Goal: Task Accomplishment & Management: Use online tool/utility

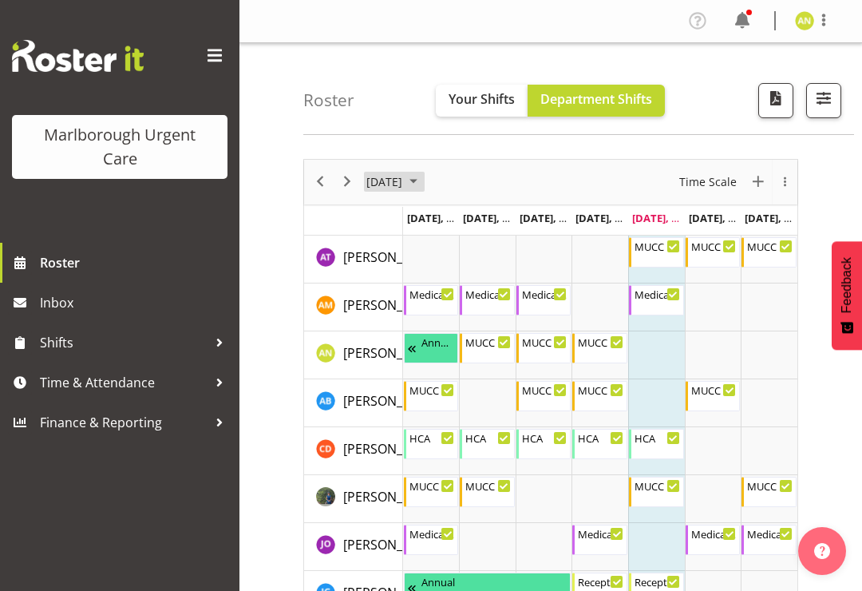
click at [423, 179] on span "September 2025" at bounding box center [413, 182] width 19 height 20
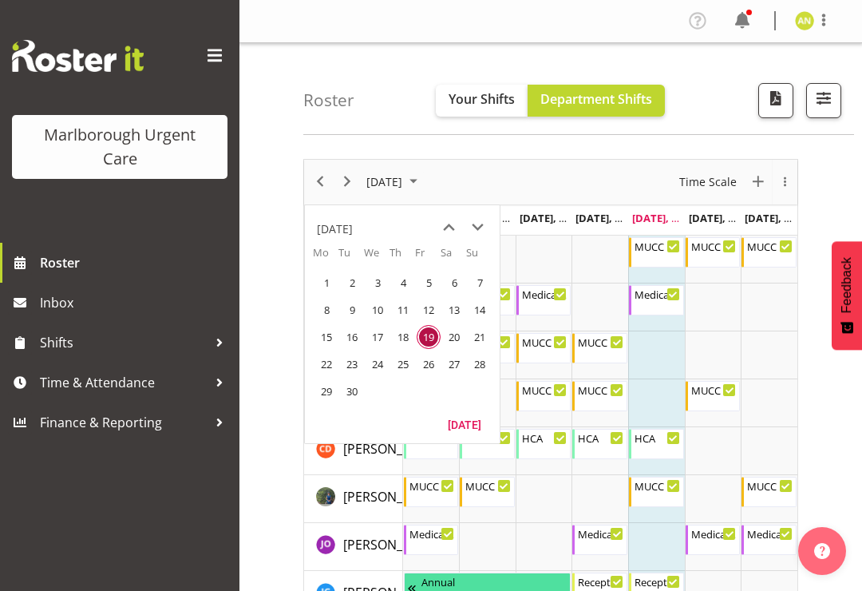
click at [331, 364] on span "22" at bounding box center [327, 364] width 24 height 24
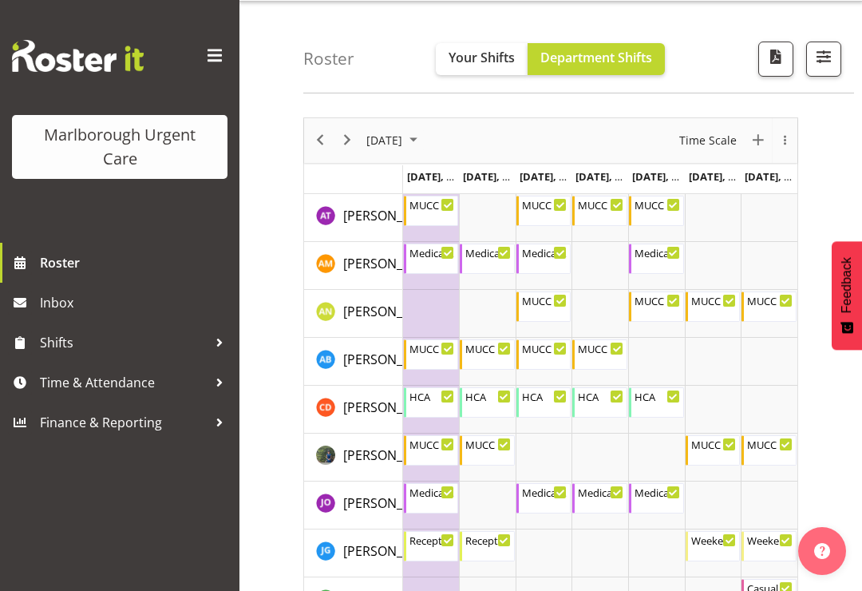
scroll to position [38, 0]
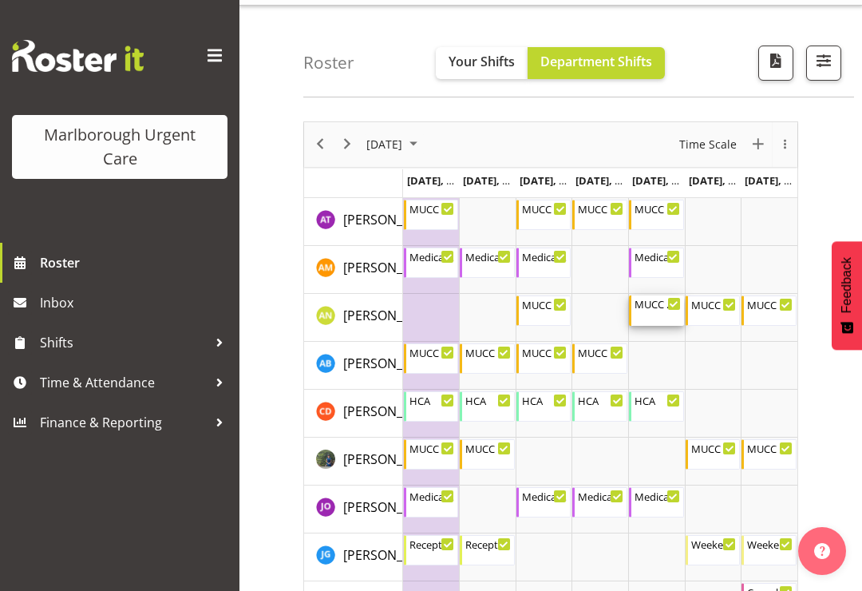
click at [664, 315] on div "MUCC Nursing AM Weekday 8:00 AM - 4:30 PM" at bounding box center [658, 310] width 46 height 30
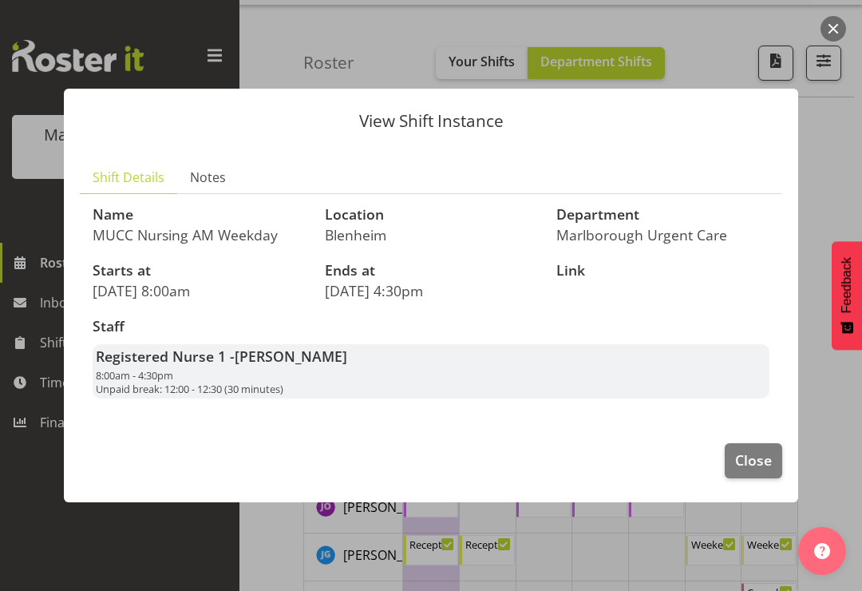
click at [757, 469] on span "Close" at bounding box center [753, 460] width 37 height 21
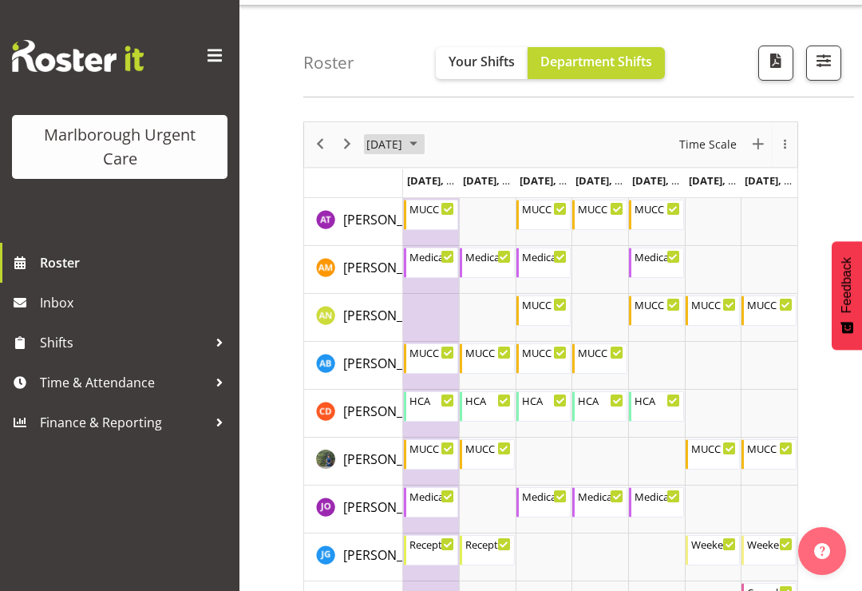
click at [423, 144] on span "September 2025" at bounding box center [413, 144] width 19 height 20
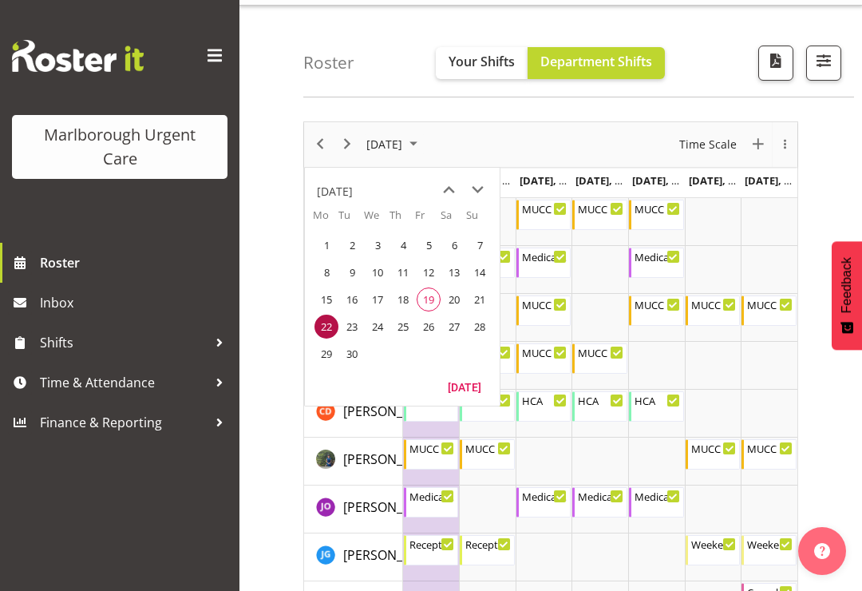
click at [433, 331] on span "26" at bounding box center [429, 327] width 24 height 24
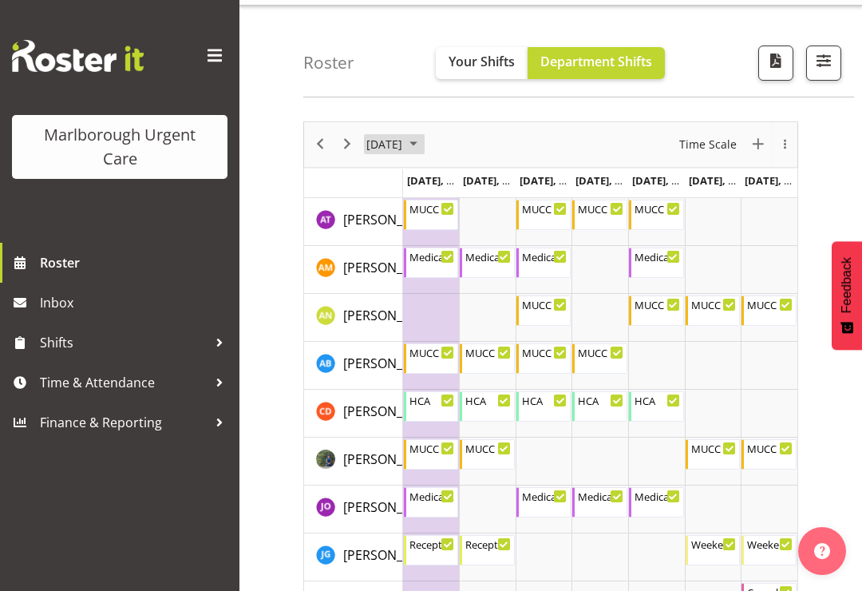
click at [423, 153] on span "September 2025" at bounding box center [413, 144] width 19 height 20
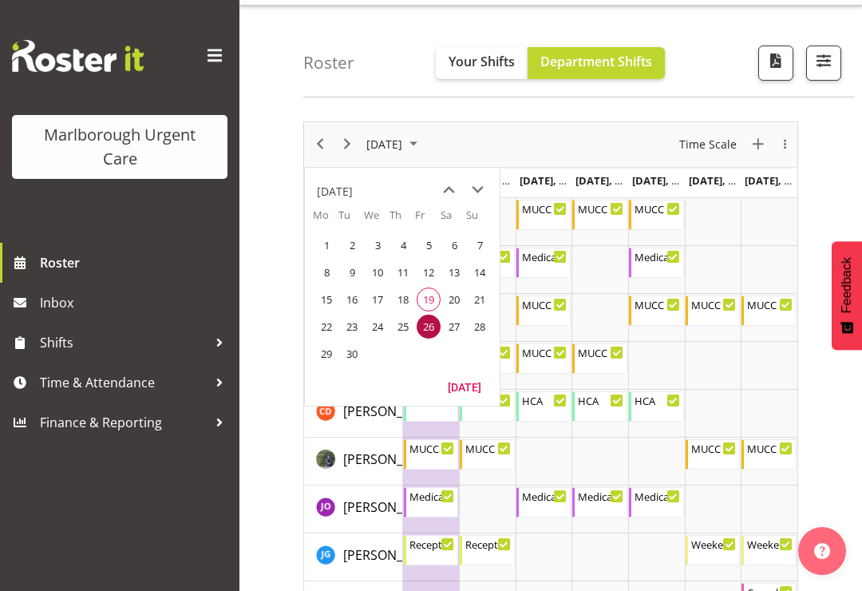
click at [611, 135] on div "September 2025 New Event Today Time Scale" at bounding box center [550, 144] width 493 height 45
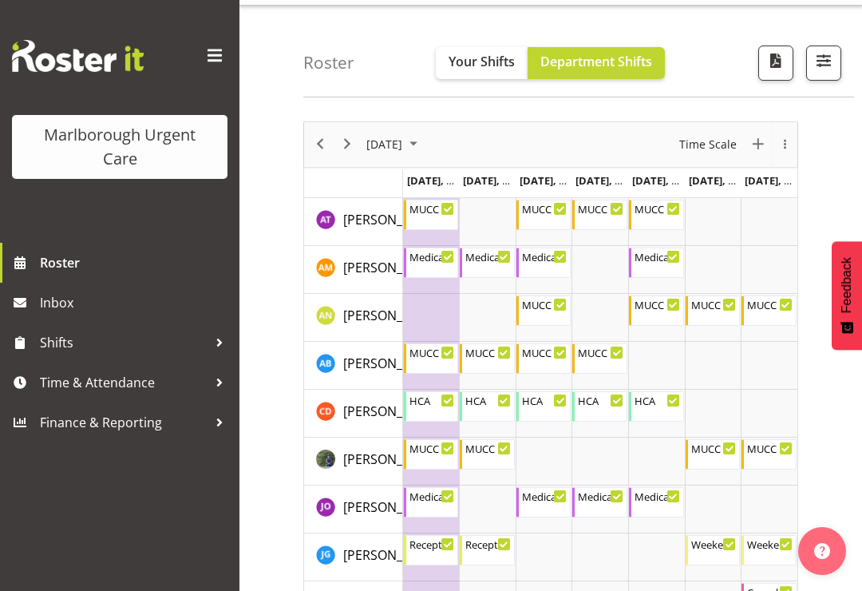
click at [423, 151] on span "September 2025" at bounding box center [413, 144] width 19 height 20
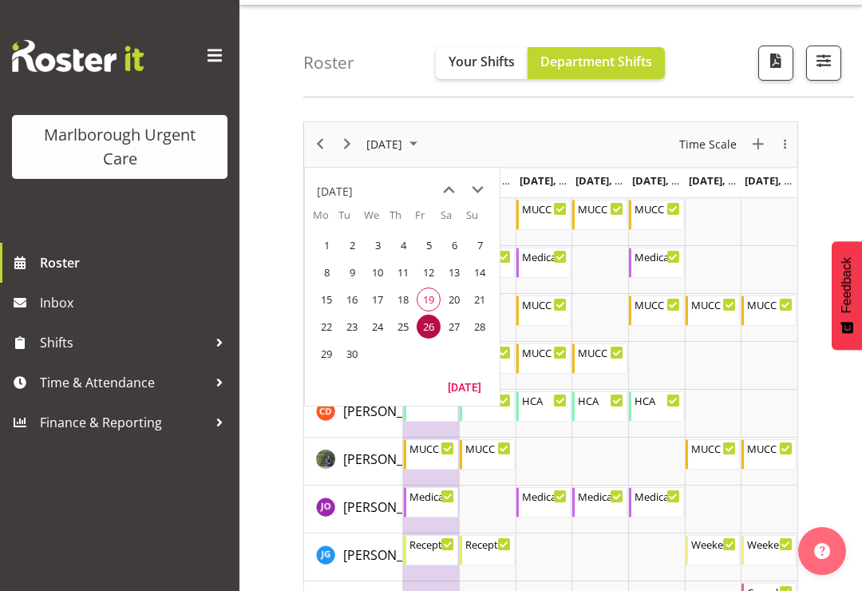
click at [423, 149] on span "September 2025" at bounding box center [413, 144] width 19 height 20
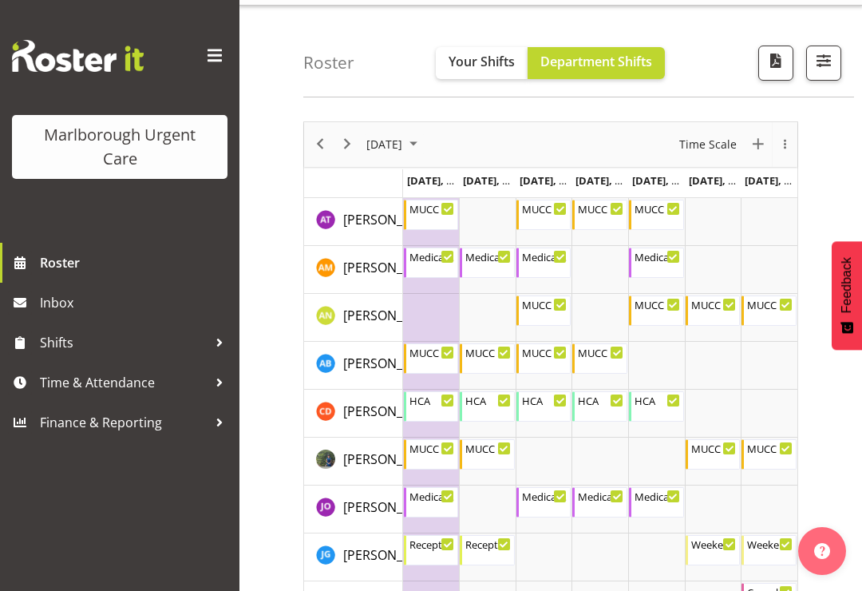
click at [423, 149] on span "September 2025" at bounding box center [413, 144] width 19 height 20
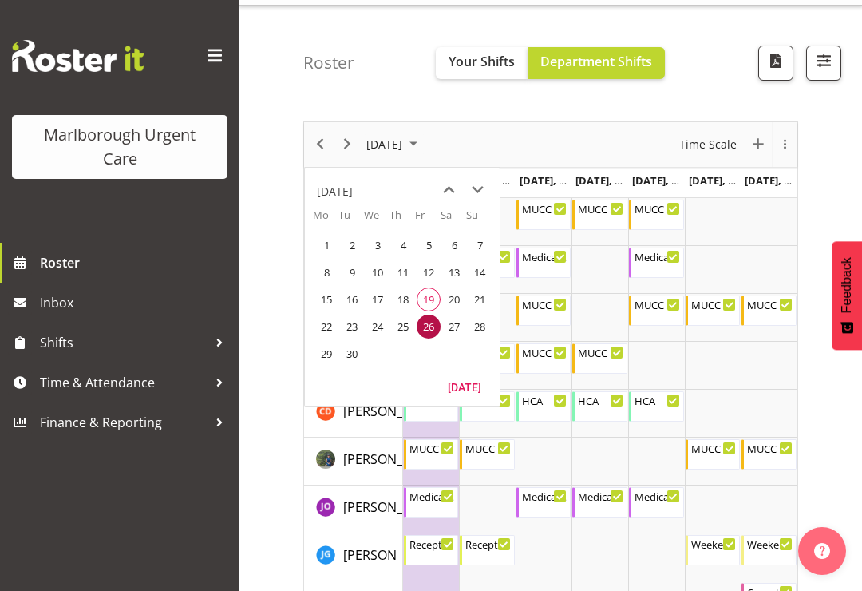
click at [481, 190] on span "next month" at bounding box center [478, 190] width 28 height 29
click at [423, 140] on span "September 2025" at bounding box center [413, 144] width 19 height 20
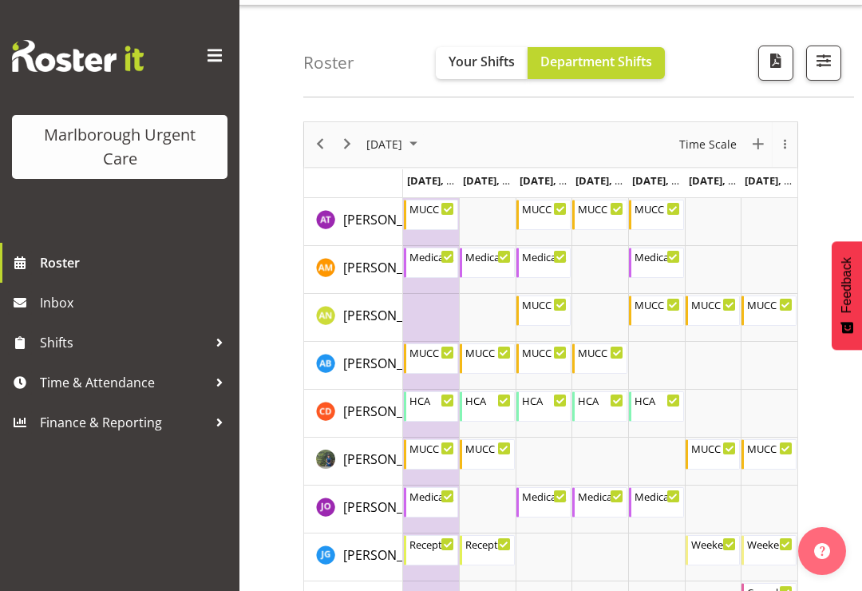
click at [423, 149] on span "September 2025" at bounding box center [413, 144] width 19 height 20
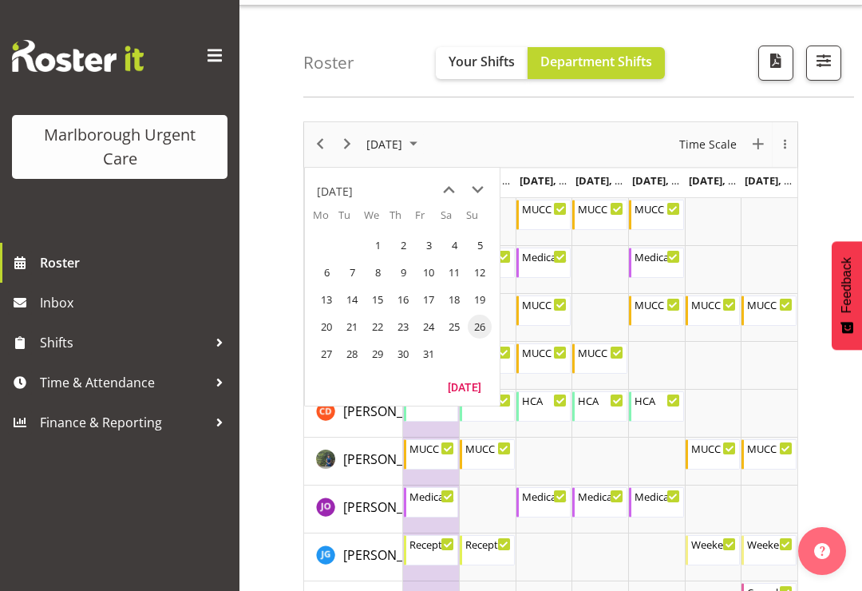
click at [430, 244] on span "3" at bounding box center [429, 245] width 24 height 24
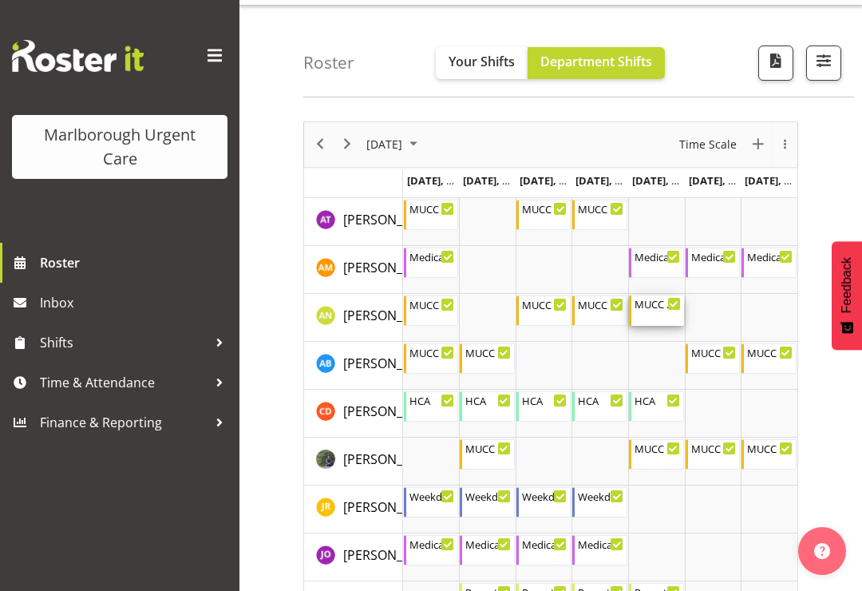
click at [663, 317] on div "MUCC Nursing PM Weekday 11:30 AM - 8:00 PM" at bounding box center [658, 310] width 46 height 30
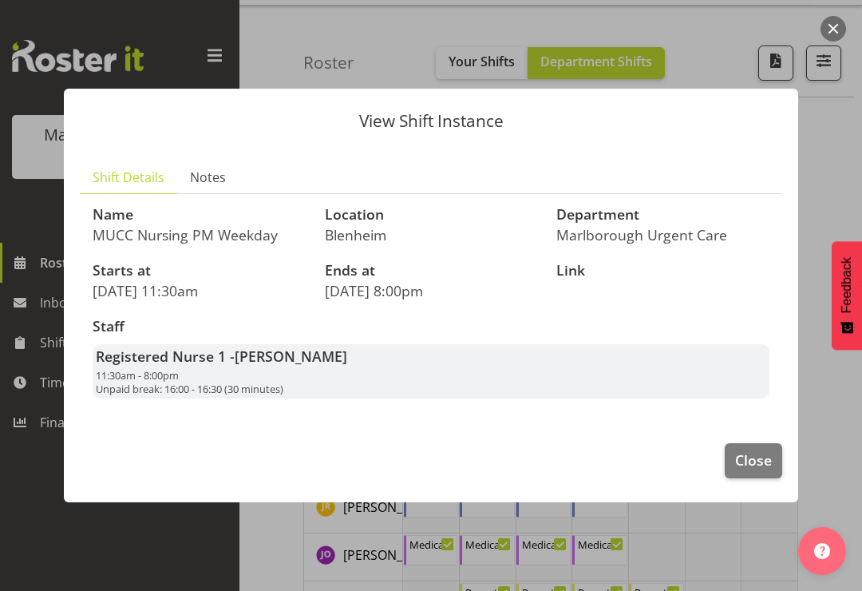
click at [838, 138] on div at bounding box center [431, 295] width 862 height 591
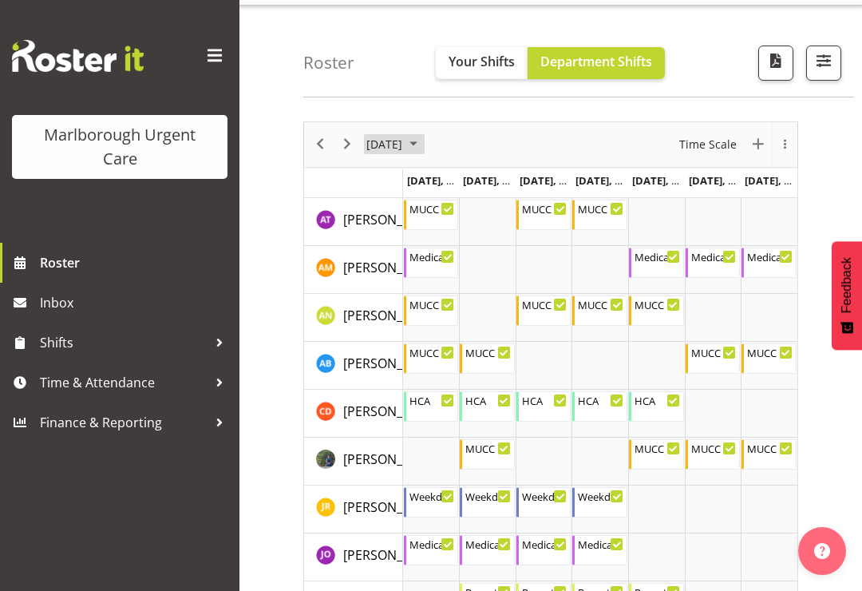
click at [423, 153] on span "October 2025" at bounding box center [413, 144] width 19 height 20
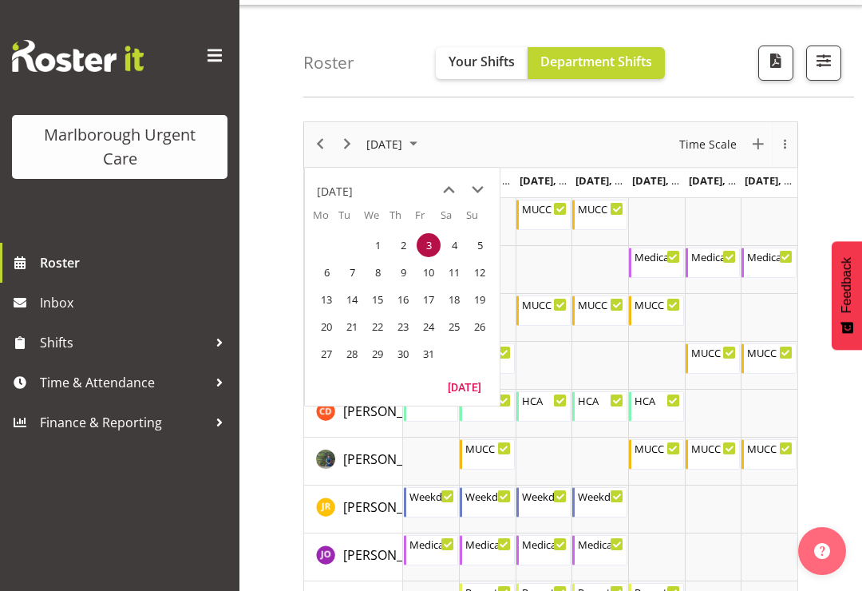
click at [433, 277] on span "10" at bounding box center [429, 272] width 24 height 24
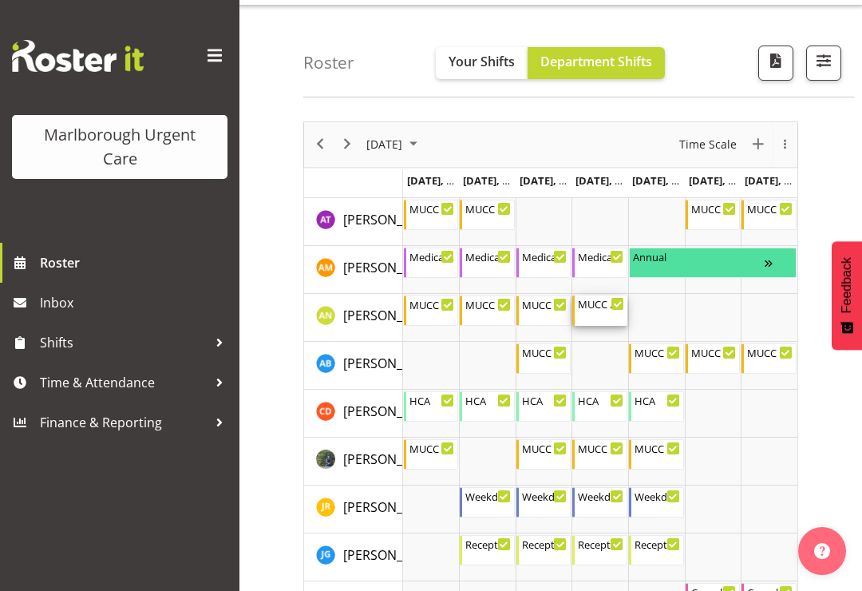
click at [598, 313] on div "MUCC Nursing AM Weekday 8:00 AM - 4:30 PM" at bounding box center [601, 310] width 46 height 30
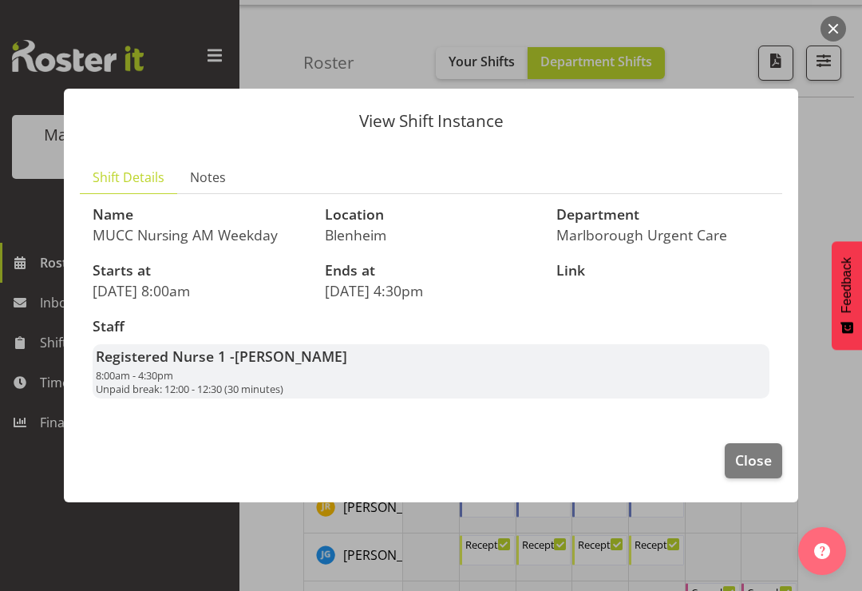
click at [758, 459] on span "Close" at bounding box center [753, 460] width 37 height 21
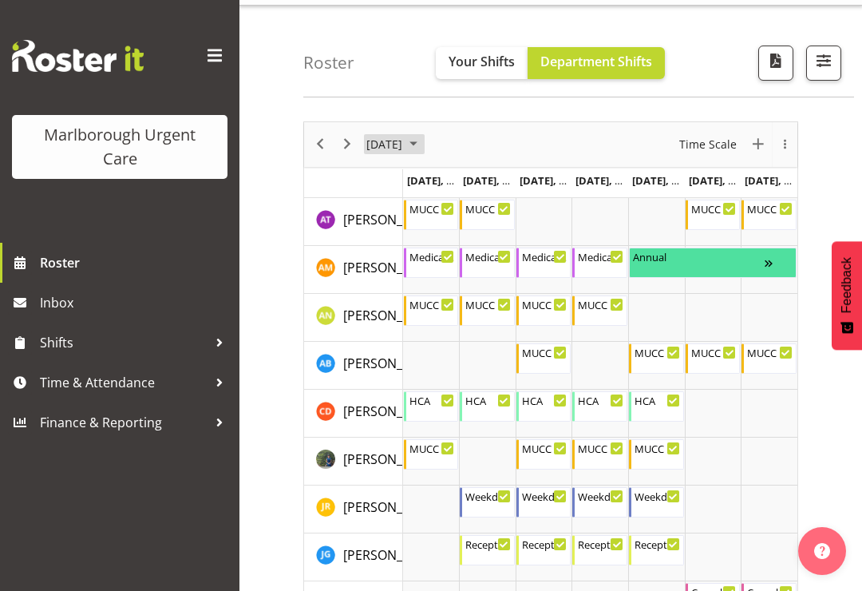
click at [423, 142] on span "October 2025" at bounding box center [413, 144] width 19 height 20
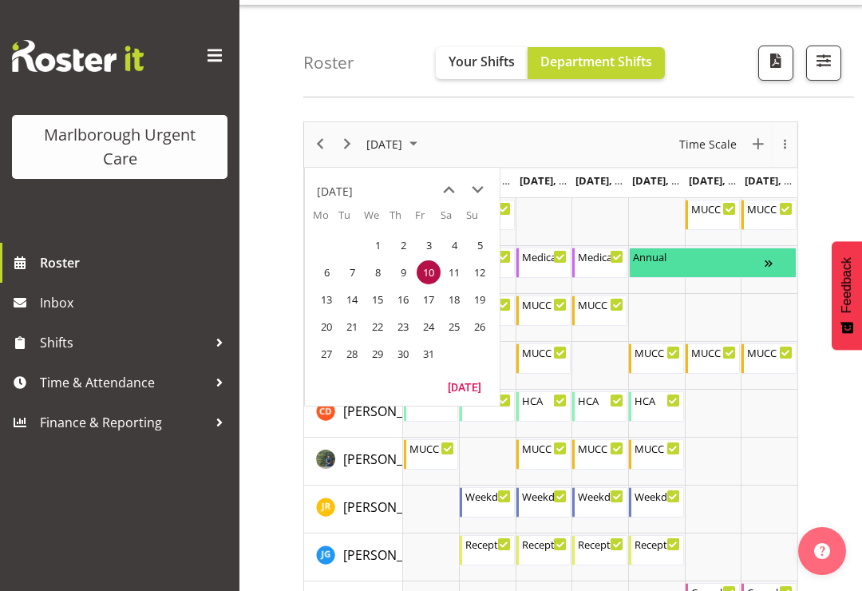
click at [332, 303] on span "13" at bounding box center [327, 299] width 24 height 24
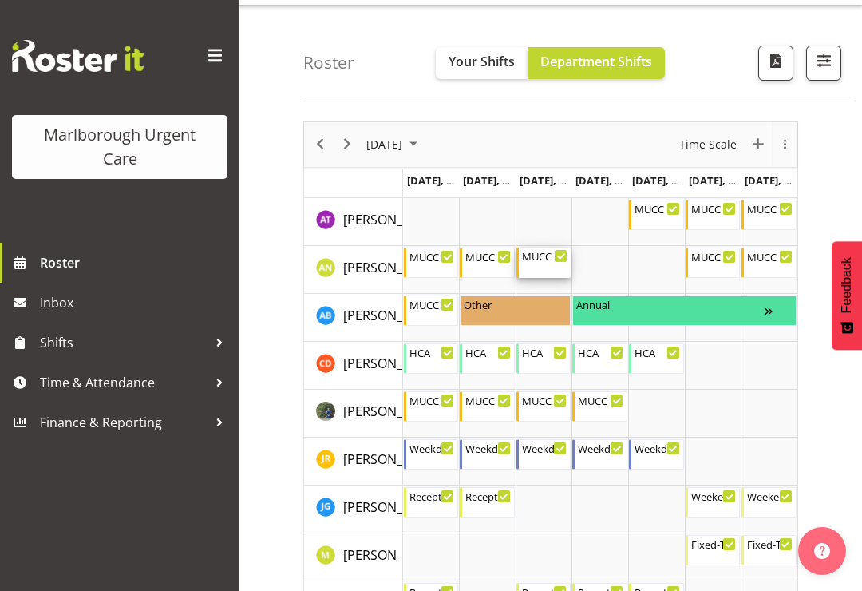
click at [557, 260] on icon "Timeline Week of October 13, 2025" at bounding box center [561, 256] width 8 height 8
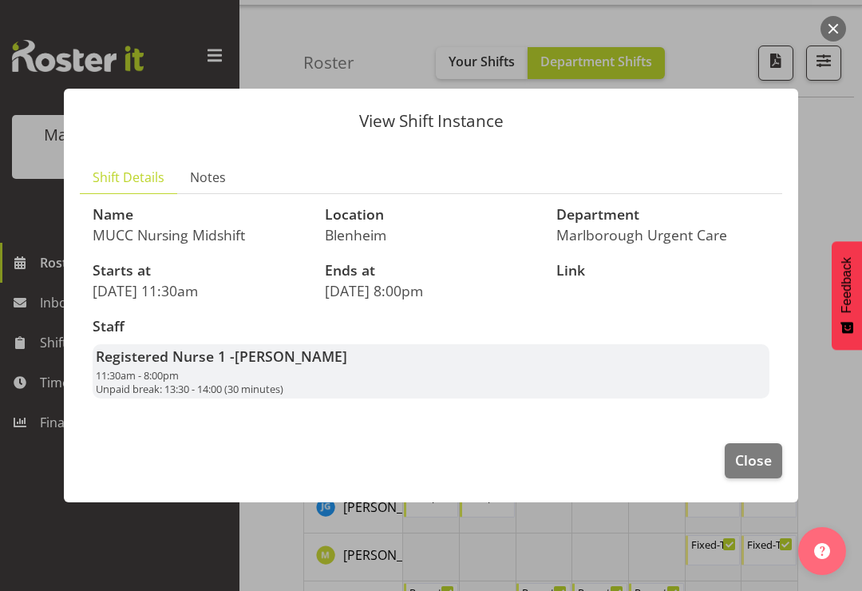
click at [837, 137] on div at bounding box center [431, 295] width 862 height 591
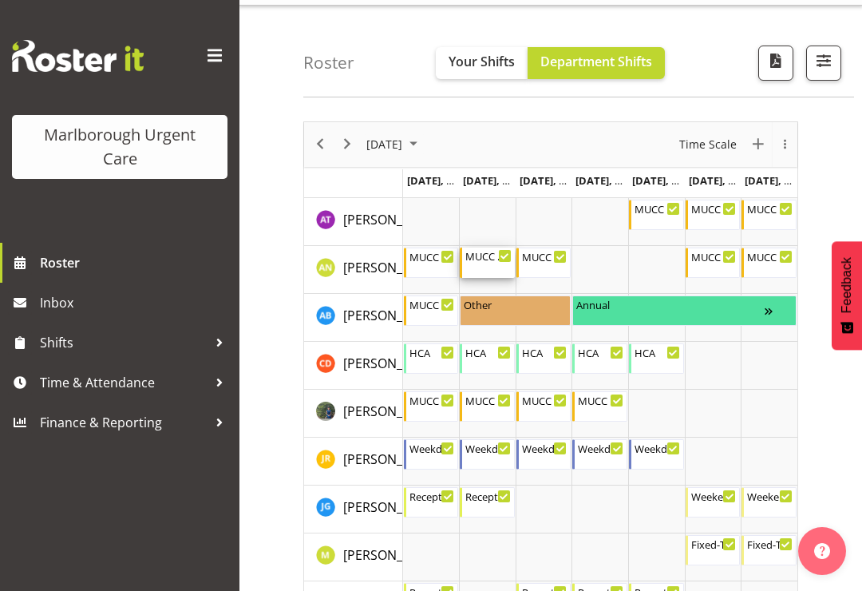
click at [489, 267] on div "MUCC Nursing PM Weekday 11:30 AM - 8:00 PM" at bounding box center [489, 263] width 46 height 30
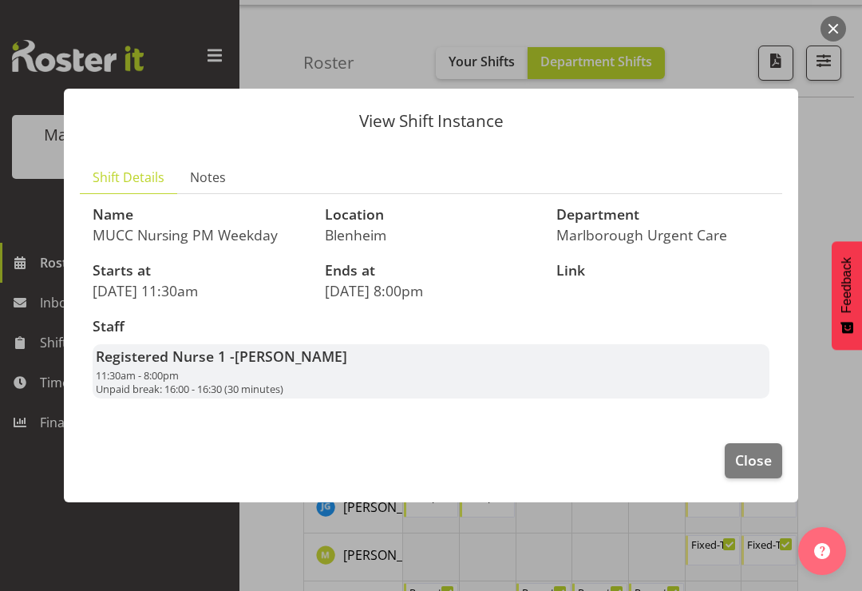
click at [830, 163] on div at bounding box center [431, 295] width 862 height 591
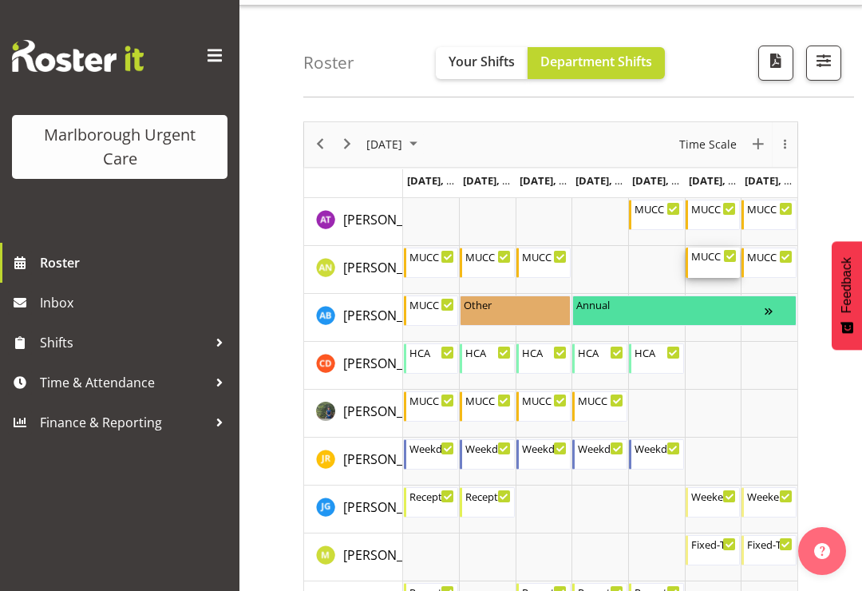
click at [719, 262] on div "MUCC Nursing AM Weekends" at bounding box center [714, 256] width 46 height 16
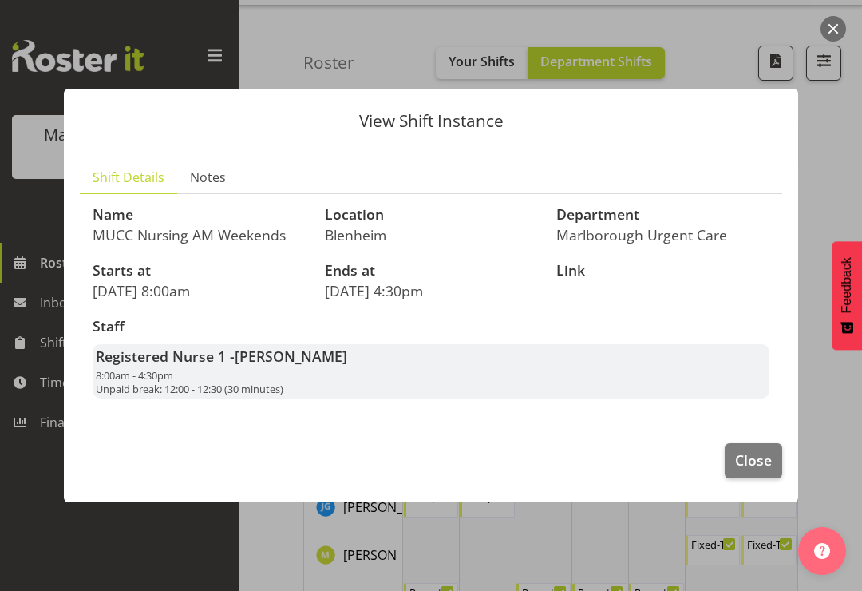
click at [828, 180] on div at bounding box center [431, 295] width 862 height 591
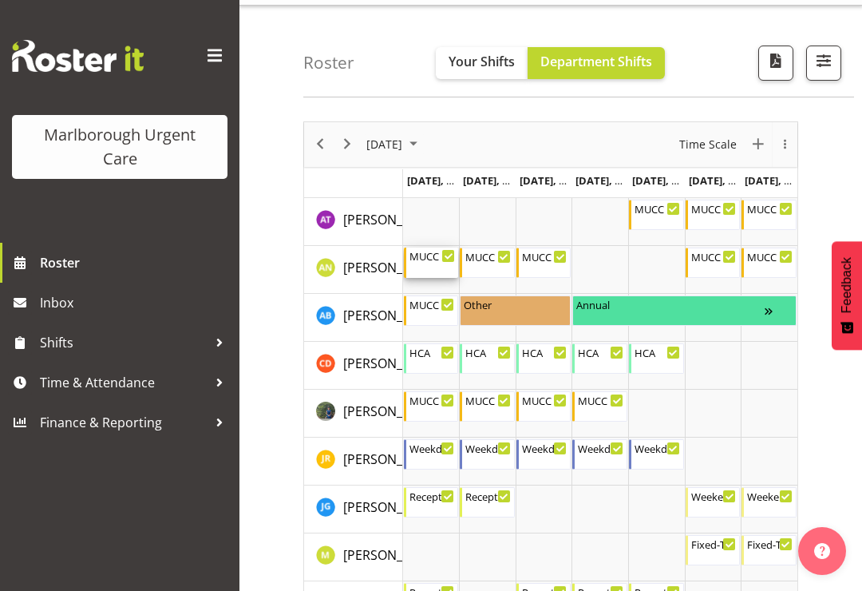
click at [426, 264] on div "MUCC Nursing PM Weekday 11:30 AM - 8:00 PM" at bounding box center [433, 263] width 46 height 30
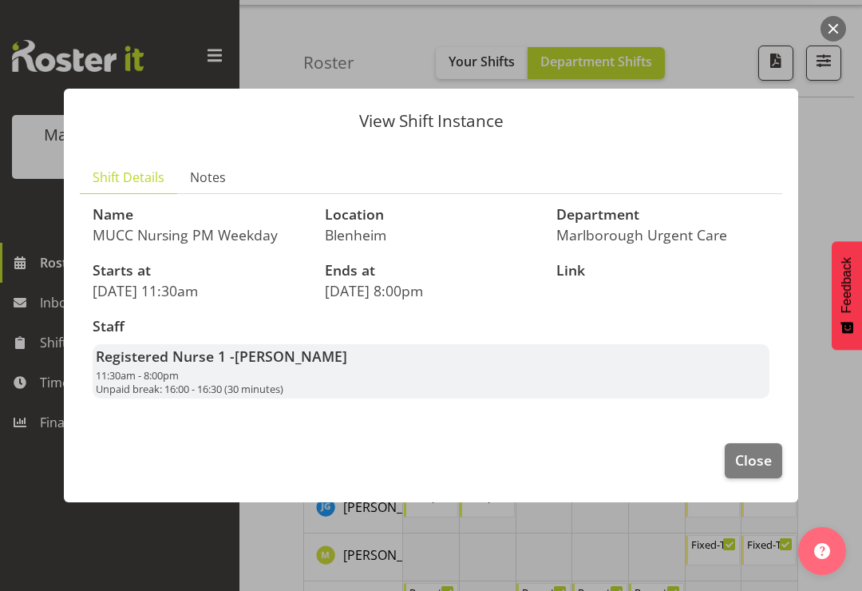
click at [832, 181] on div at bounding box center [431, 295] width 862 height 591
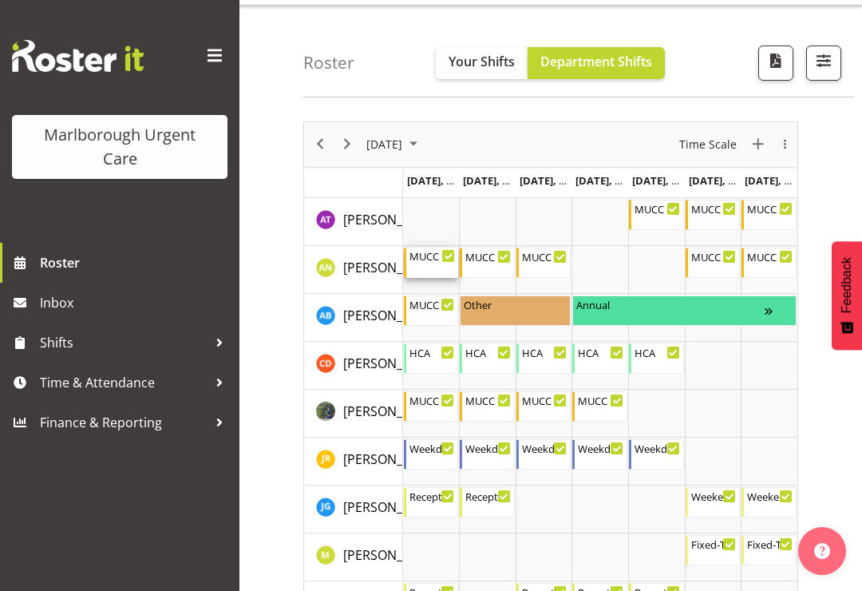
click at [425, 270] on div "MUCC Nursing PM Weekday 11:30 AM - 8:00 PM" at bounding box center [433, 263] width 46 height 30
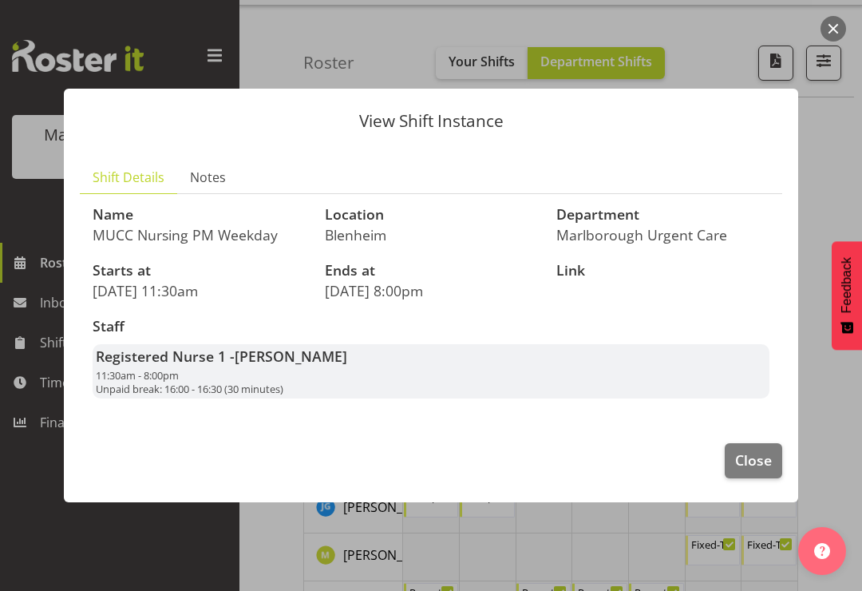
click at [836, 182] on div at bounding box center [431, 295] width 862 height 591
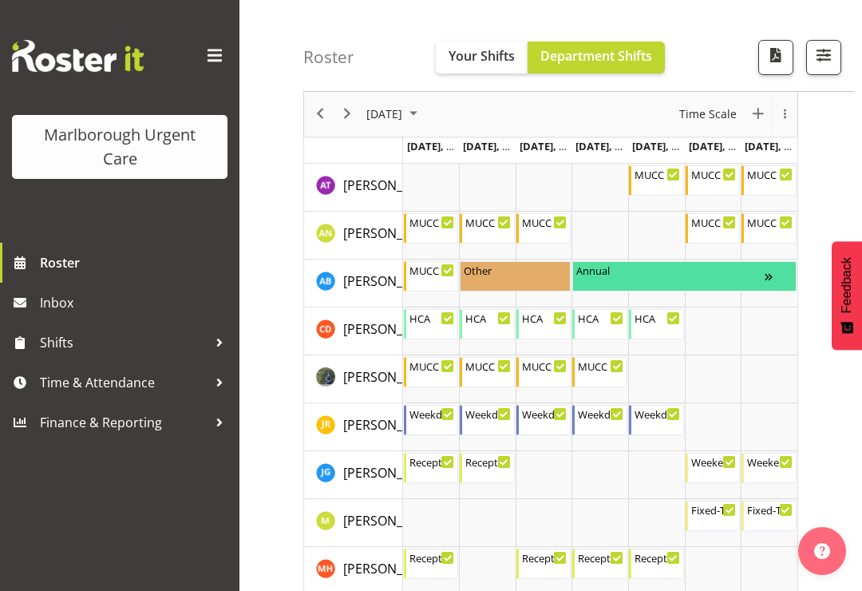
scroll to position [70, 0]
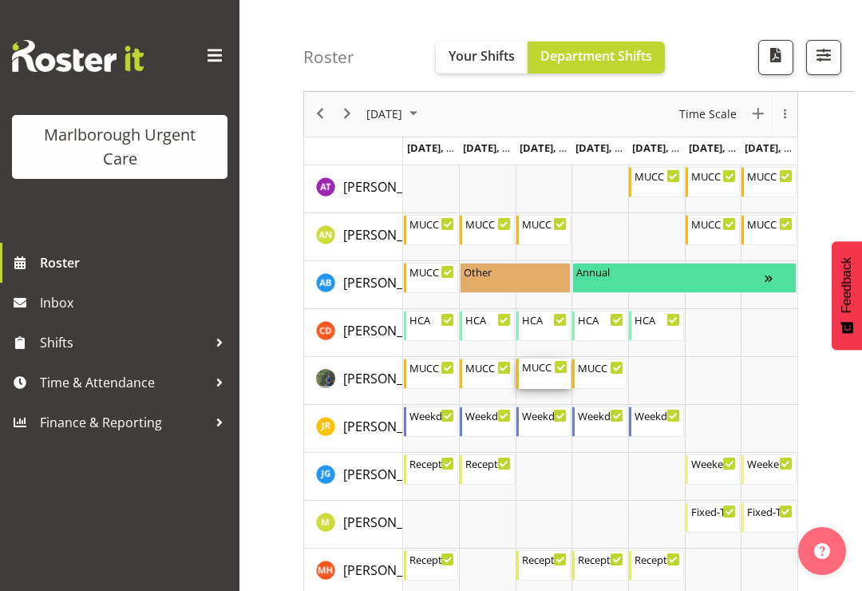
click at [548, 374] on div "MUCC Nursing AM Weekday 8:00 AM - 4:30 PM" at bounding box center [545, 374] width 46 height 30
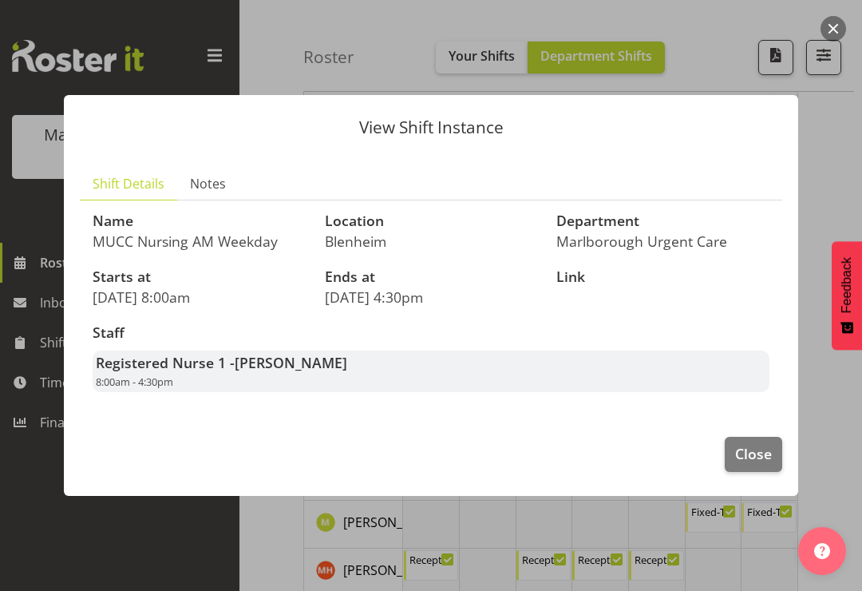
click at [835, 171] on div at bounding box center [431, 295] width 862 height 591
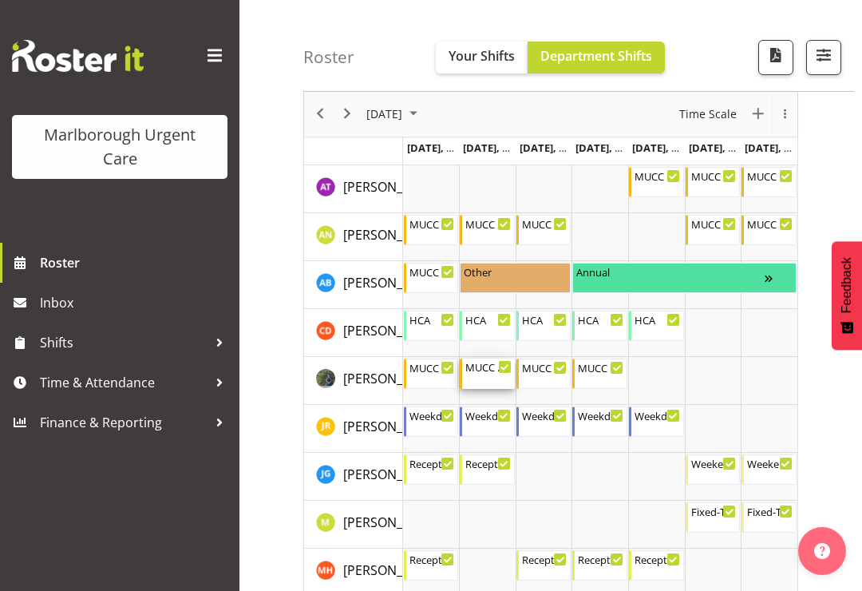
click at [489, 382] on div "MUCC Nursing AM Weekday 8:00 AM - 4:30 PM" at bounding box center [489, 374] width 46 height 30
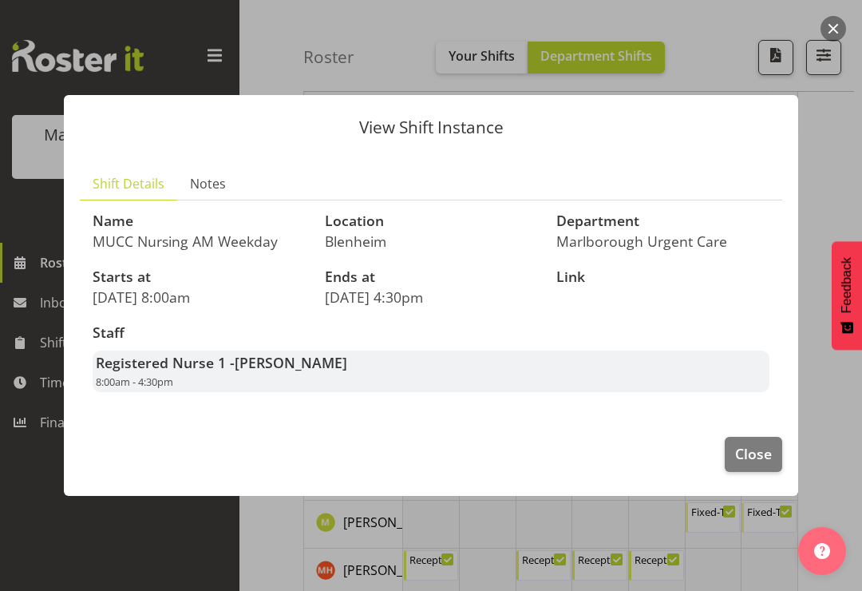
click at [833, 178] on div at bounding box center [431, 295] width 862 height 591
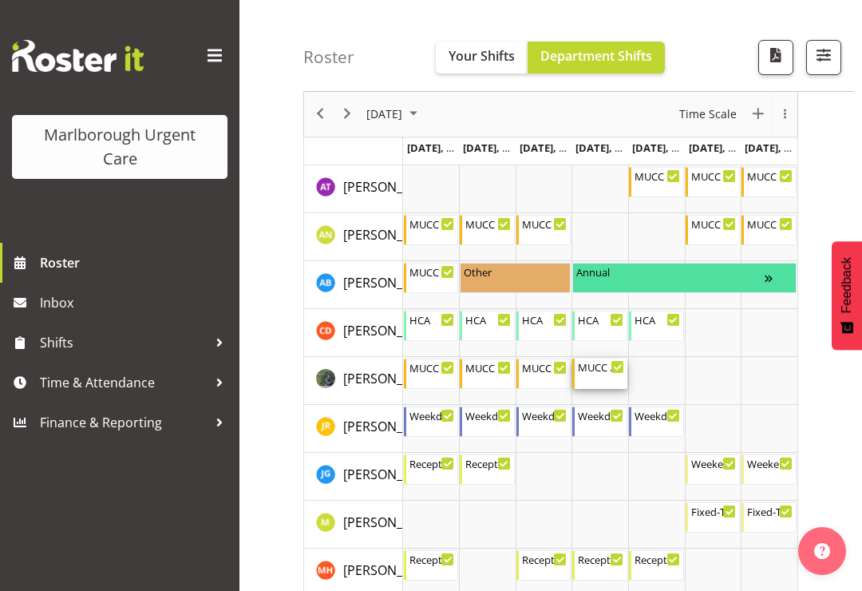
click at [608, 370] on div "MUCC Nursing AM Weekday" at bounding box center [601, 367] width 46 height 16
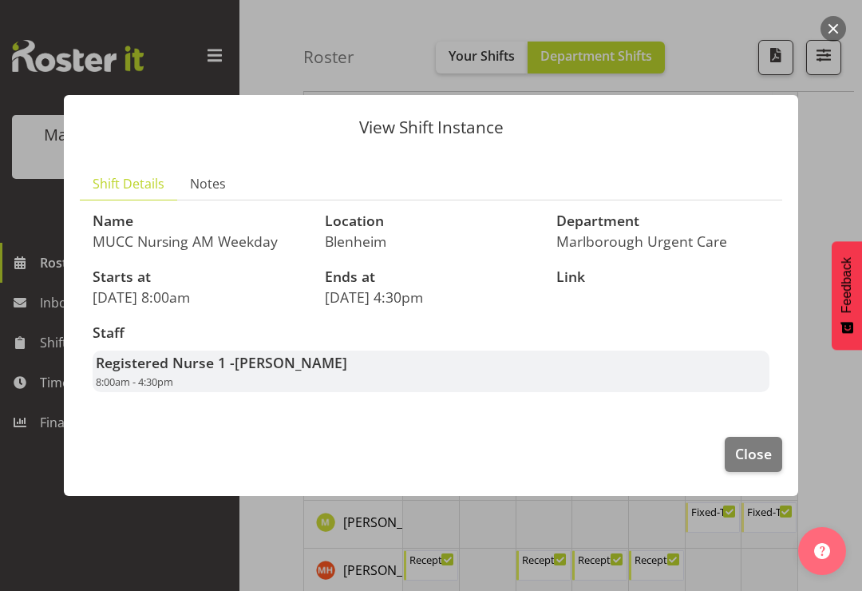
click at [835, 169] on div at bounding box center [431, 295] width 862 height 591
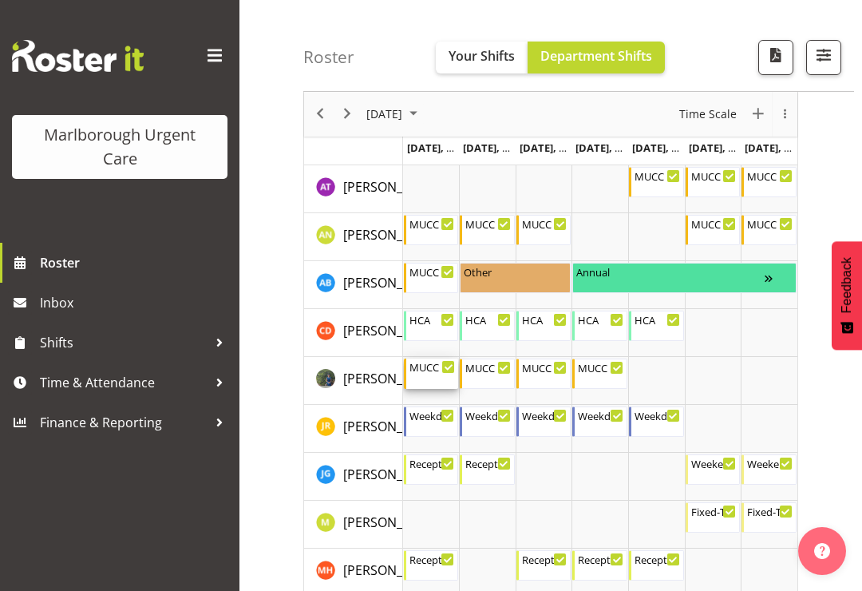
click at [432, 374] on div "MUCC Nursing AM Weekday 8:00 AM - 4:30 PM" at bounding box center [433, 374] width 46 height 30
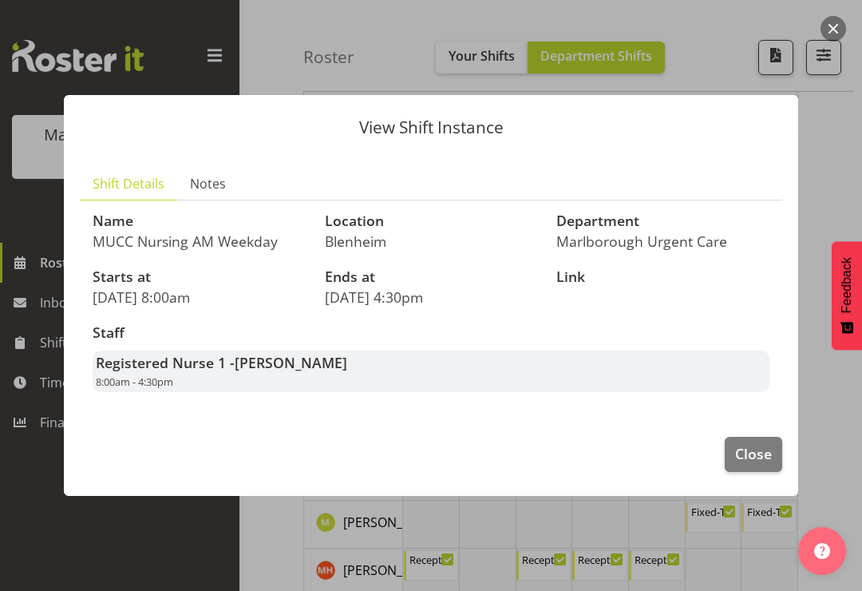
click at [831, 169] on div at bounding box center [431, 295] width 862 height 591
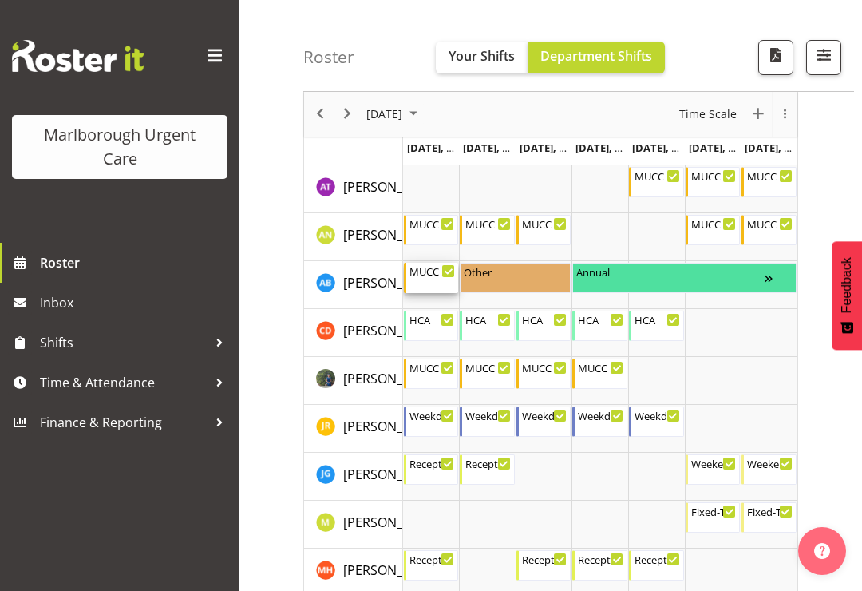
click at [426, 280] on div "MUCC Nursing Midshift 10:00 AM - 6:30 PM" at bounding box center [433, 278] width 46 height 30
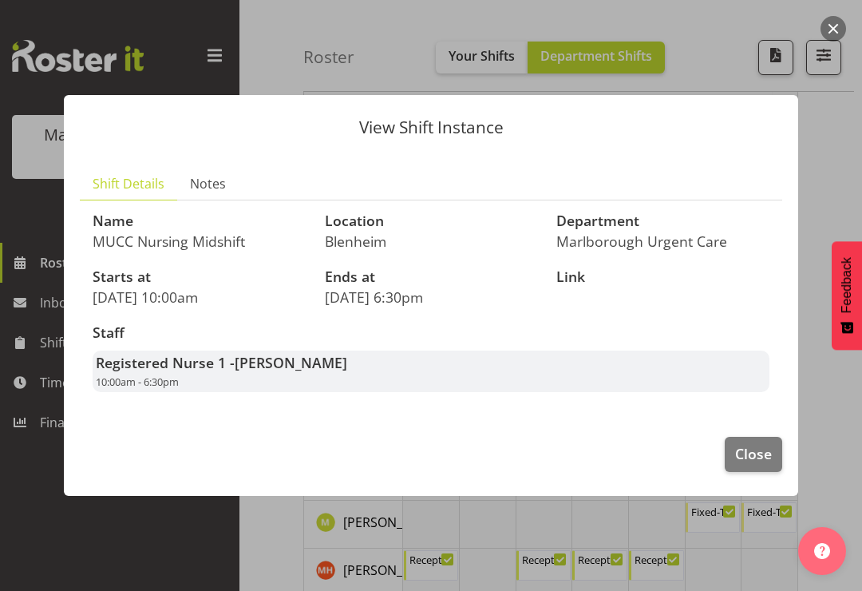
click at [851, 160] on div at bounding box center [431, 295] width 862 height 591
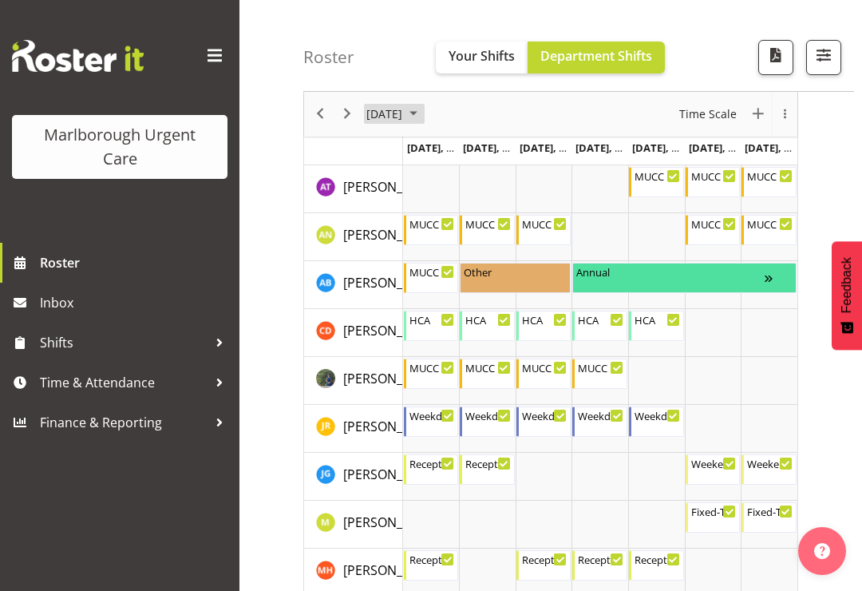
click at [423, 117] on span "October 2025" at bounding box center [413, 115] width 19 height 20
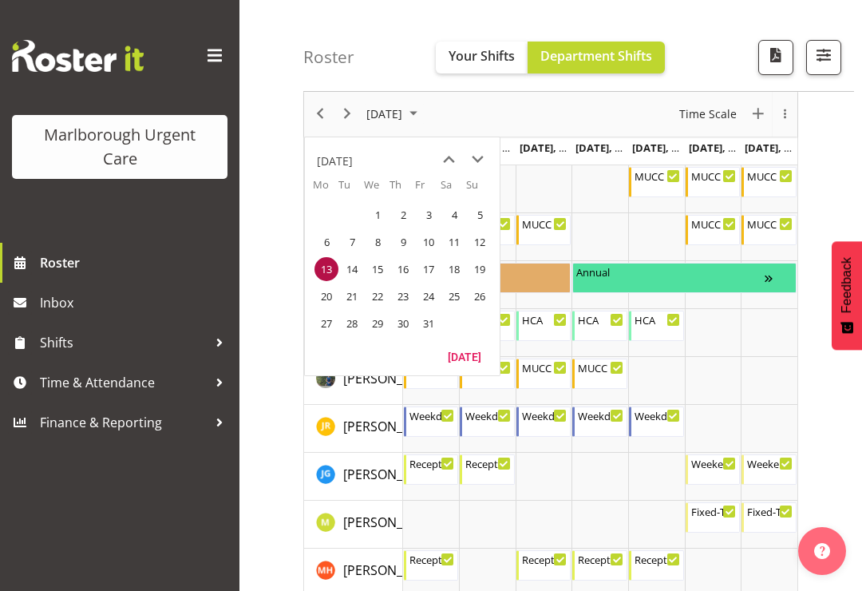
click at [332, 301] on span "20" at bounding box center [327, 296] width 24 height 24
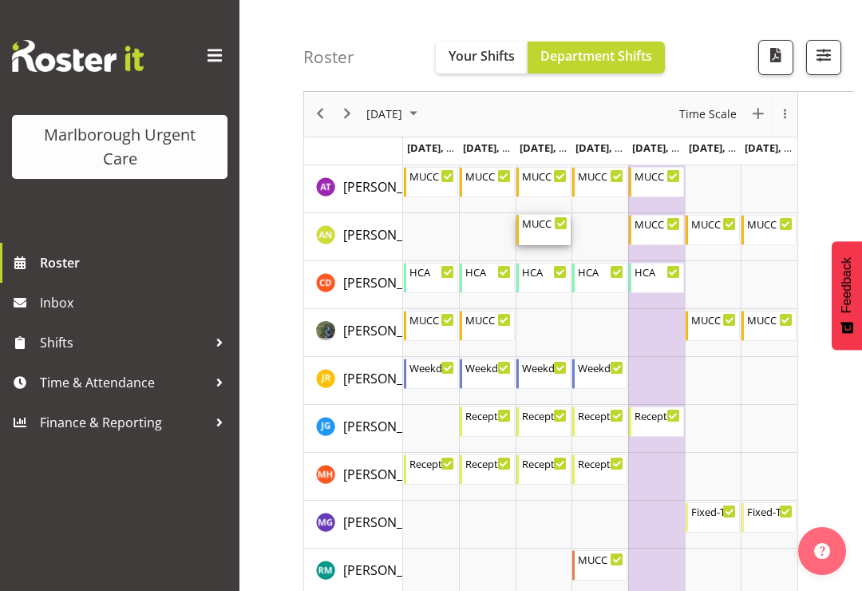
click at [553, 229] on div "MUCC Nursing AM Weekday" at bounding box center [545, 223] width 46 height 16
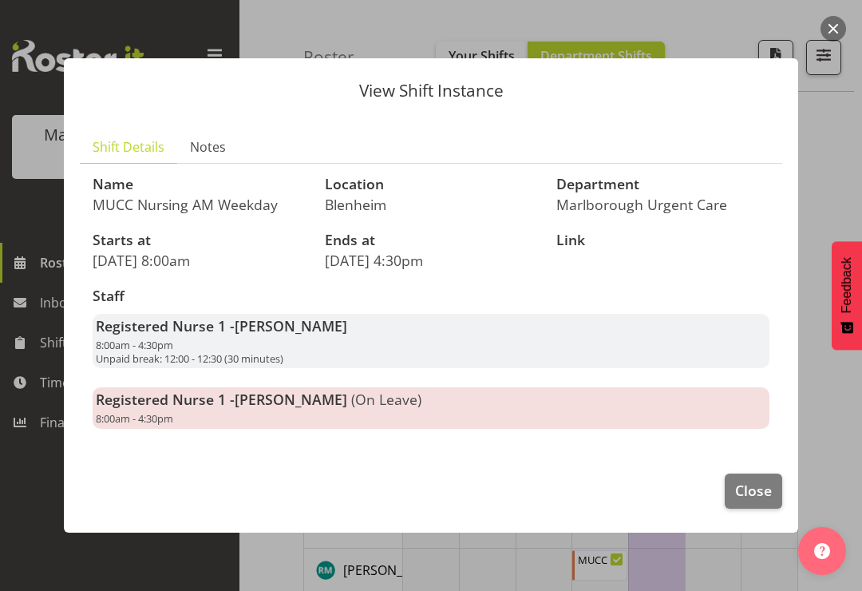
click at [839, 153] on div at bounding box center [431, 295] width 862 height 591
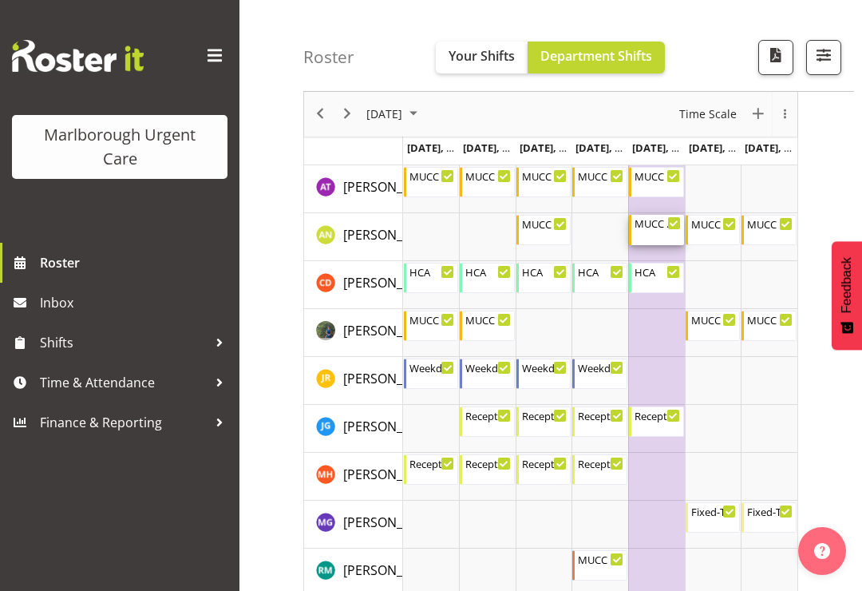
click at [662, 233] on div "MUCC Nursing AM Weekday 8:00 AM - 4:30 PM" at bounding box center [658, 230] width 46 height 30
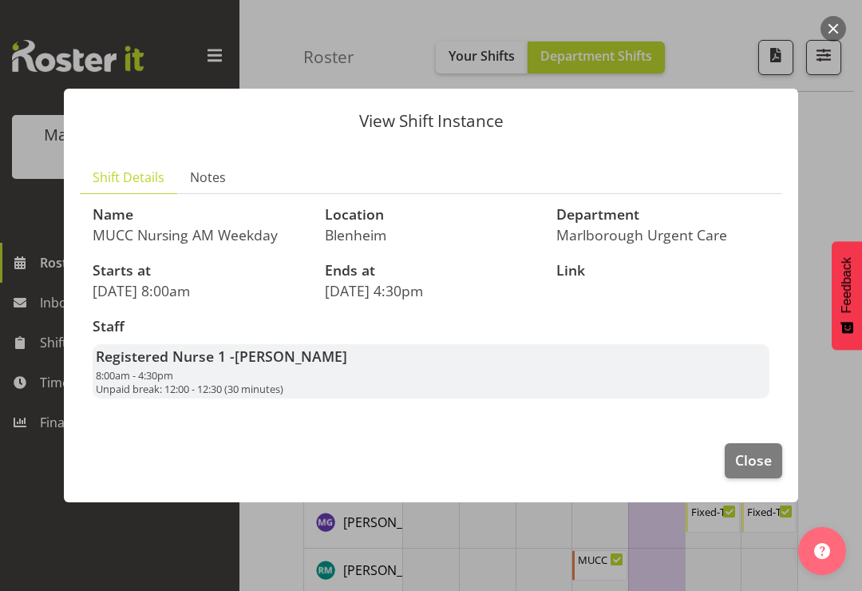
click at [847, 176] on div at bounding box center [431, 295] width 862 height 591
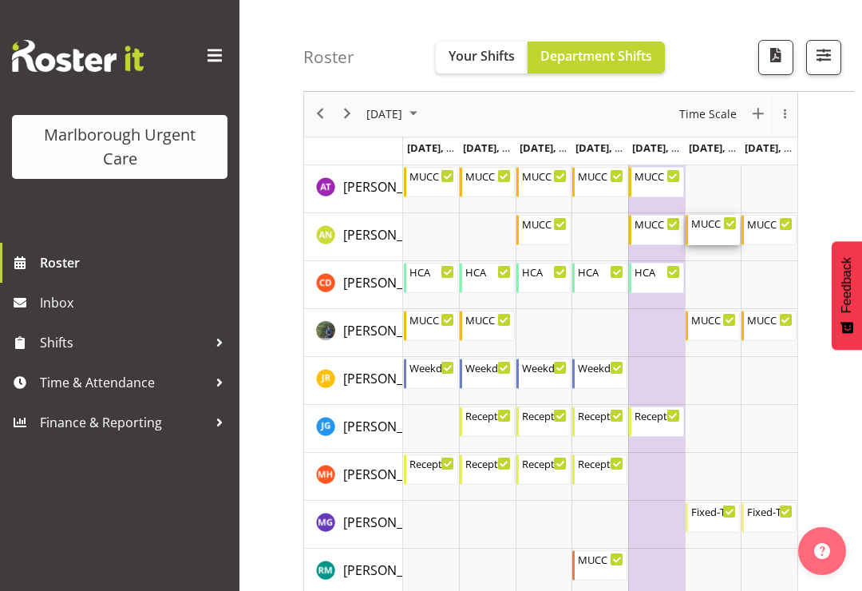
click at [711, 236] on div "MUCC Nursing PM Weekends 11:30 AM - 8:00 PM" at bounding box center [714, 230] width 46 height 30
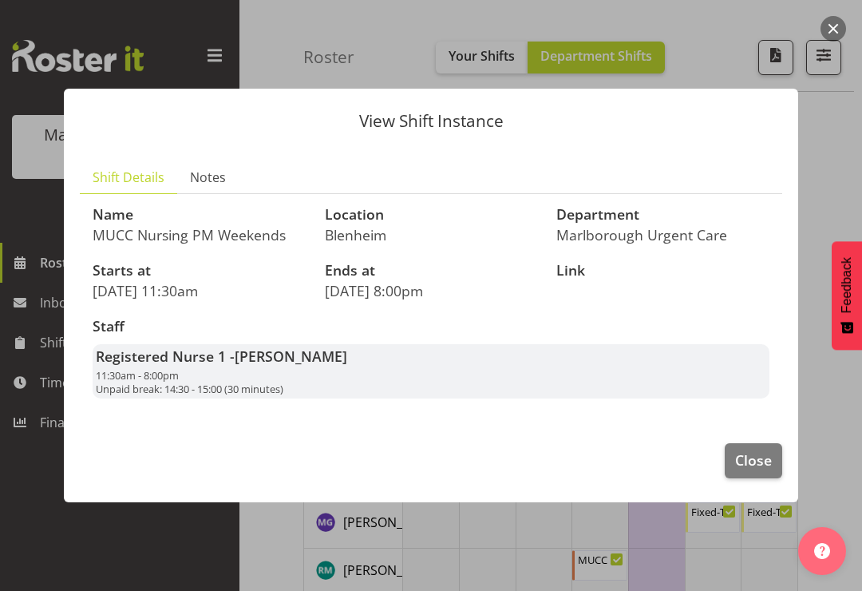
click at [827, 178] on div at bounding box center [431, 295] width 862 height 591
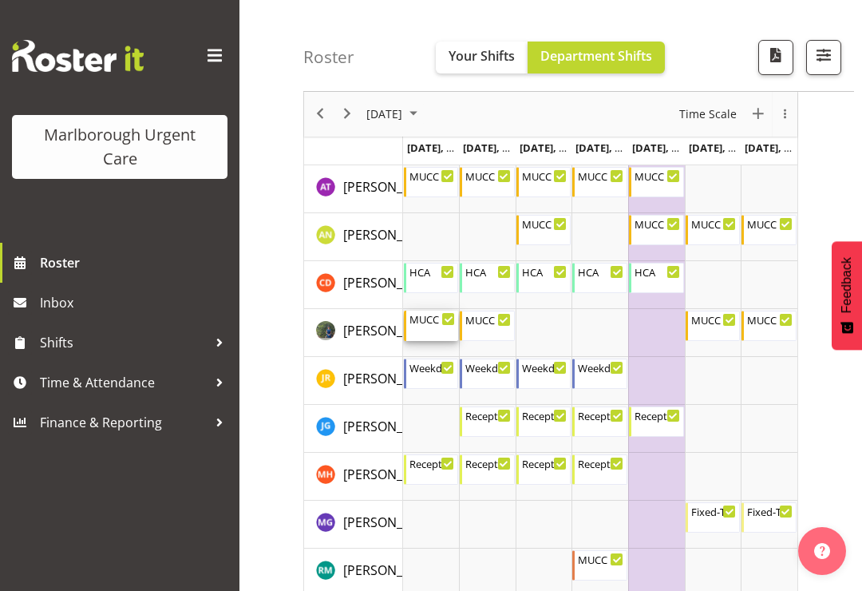
click at [429, 327] on div "MUCC Nursing PM Weekday 11:30 AM - 8:00 PM" at bounding box center [433, 326] width 46 height 30
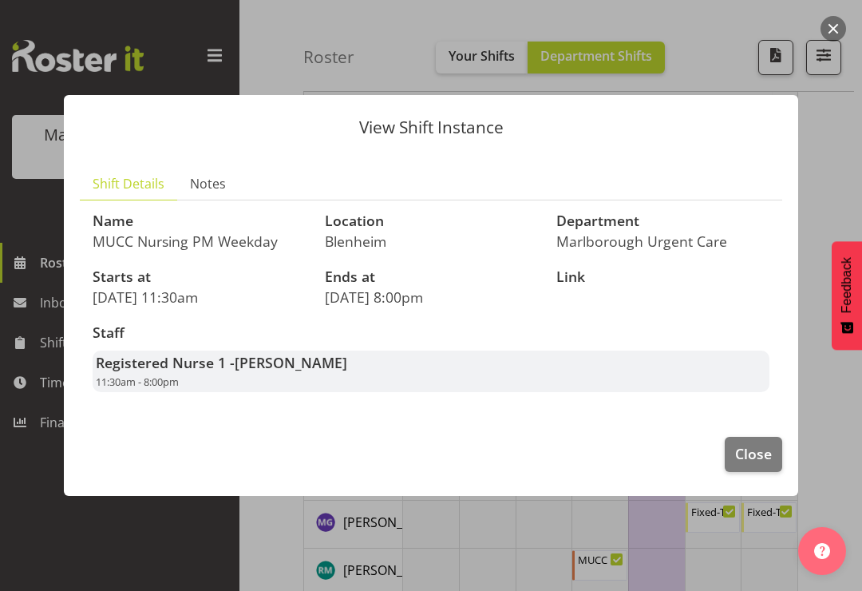
click at [831, 176] on div at bounding box center [431, 295] width 862 height 591
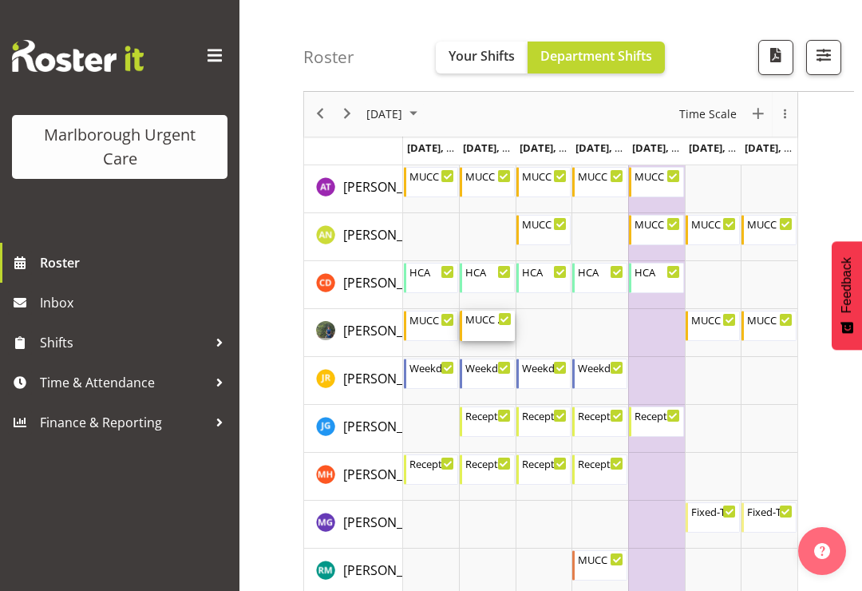
click at [484, 329] on div "MUCC Nursing PM Weekday 11:30 AM - 8:00 PM" at bounding box center [489, 326] width 46 height 30
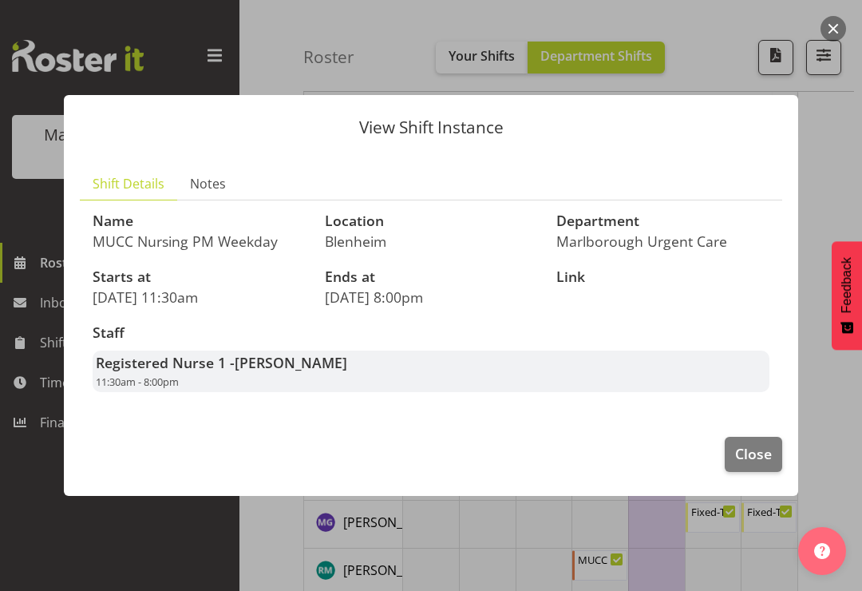
click at [837, 158] on div at bounding box center [431, 295] width 862 height 591
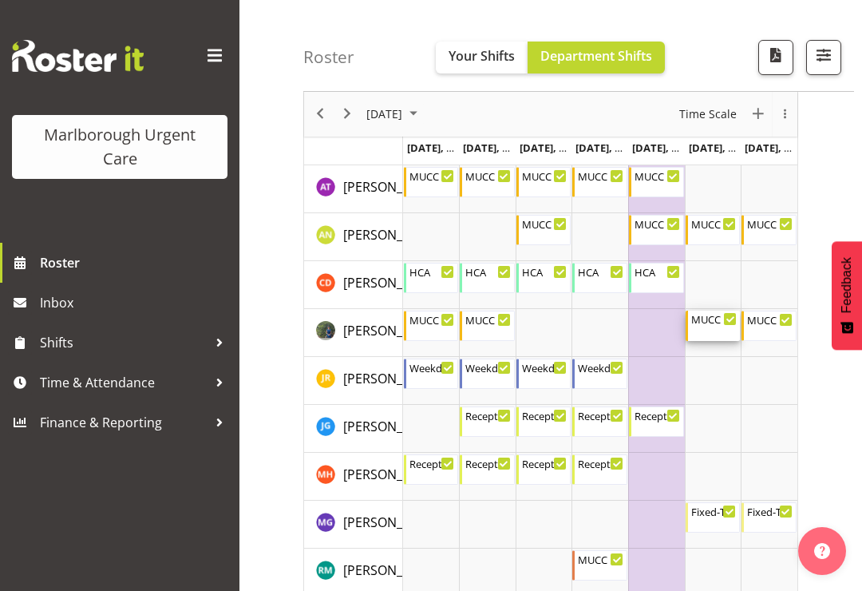
click at [711, 334] on div "MUCC Nursing AM Weekends 8:00 AM - 4:30 PM" at bounding box center [714, 326] width 46 height 30
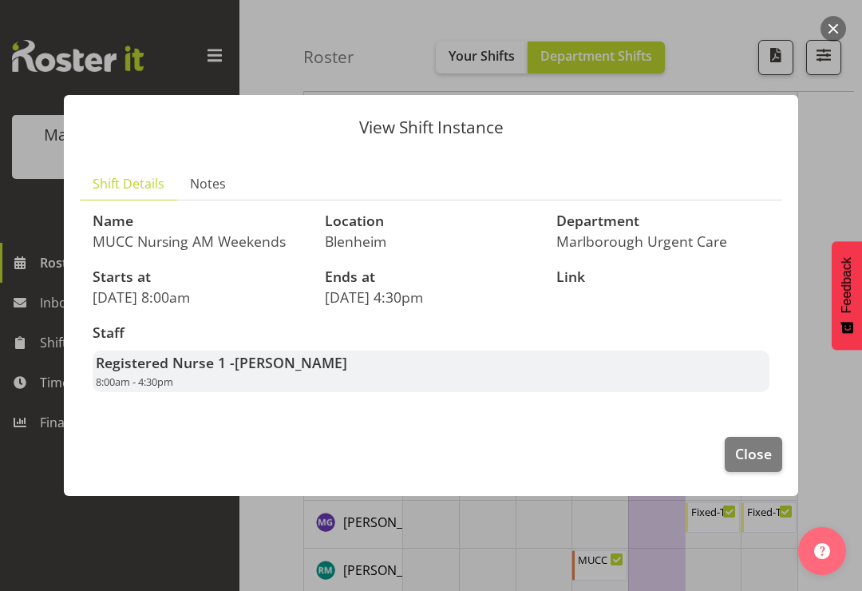
click at [837, 184] on div at bounding box center [431, 295] width 862 height 591
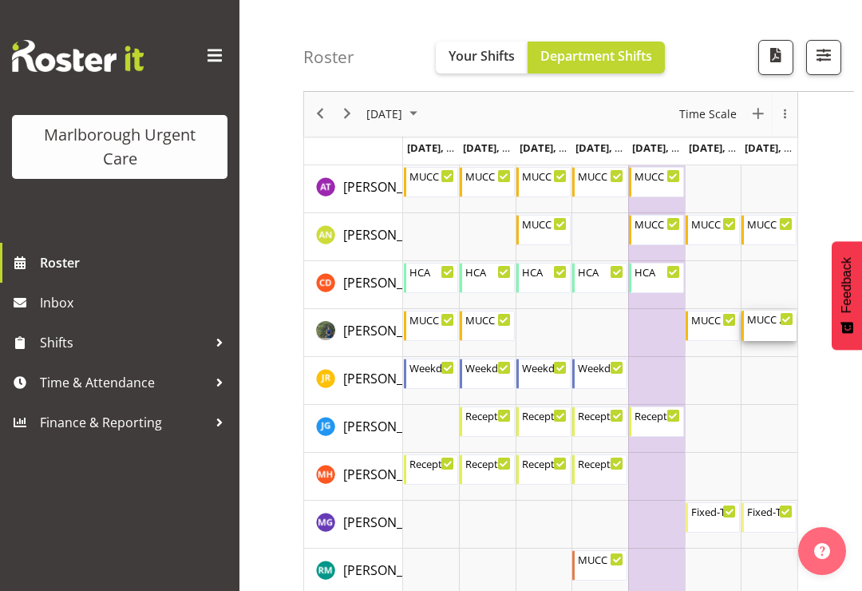
click at [771, 324] on div "MUCC Nursing AM Weekends" at bounding box center [770, 319] width 46 height 16
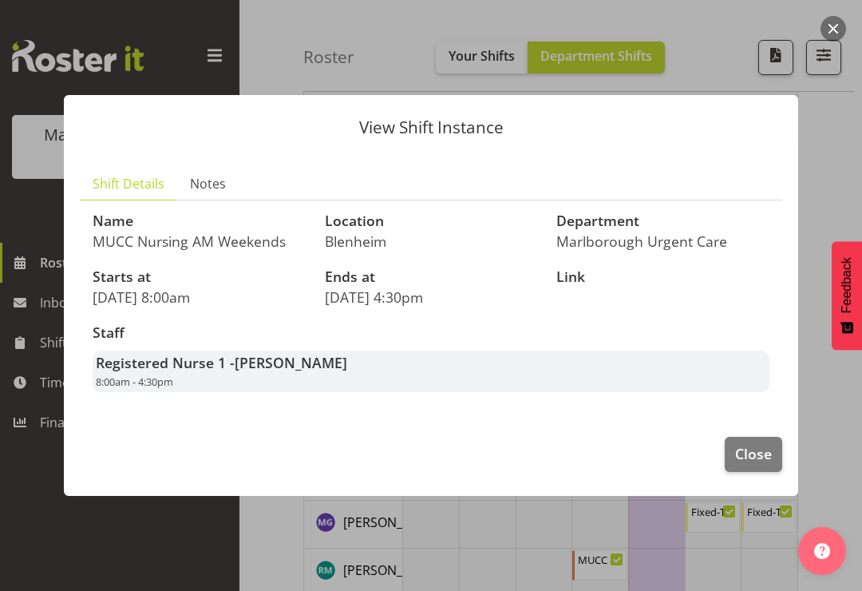
click at [833, 192] on div at bounding box center [431, 295] width 862 height 591
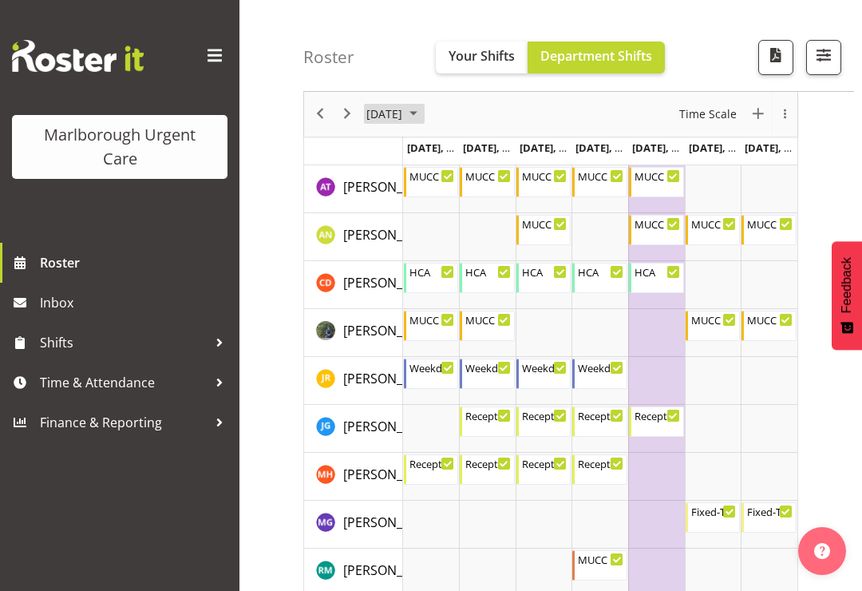
click at [423, 112] on span "October 2025" at bounding box center [413, 115] width 19 height 20
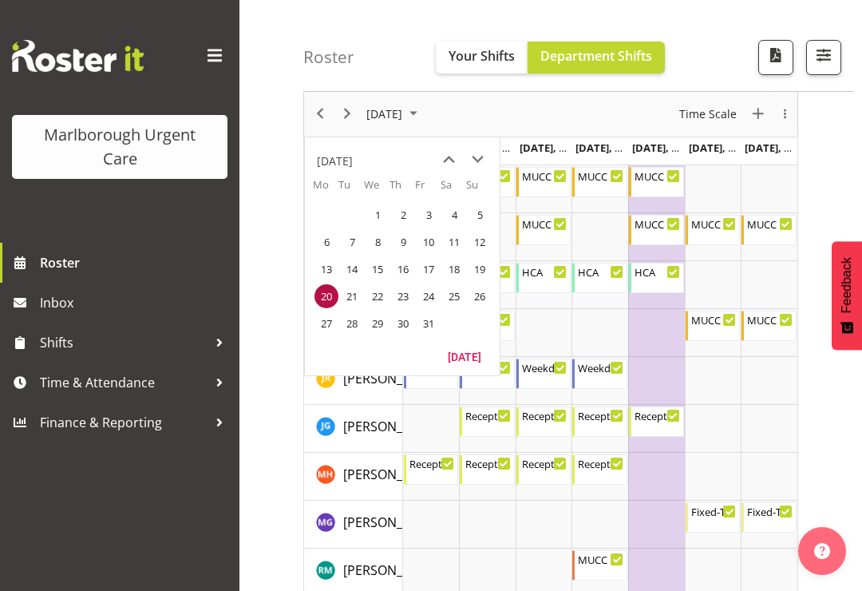
click at [331, 324] on span "27" at bounding box center [327, 323] width 24 height 24
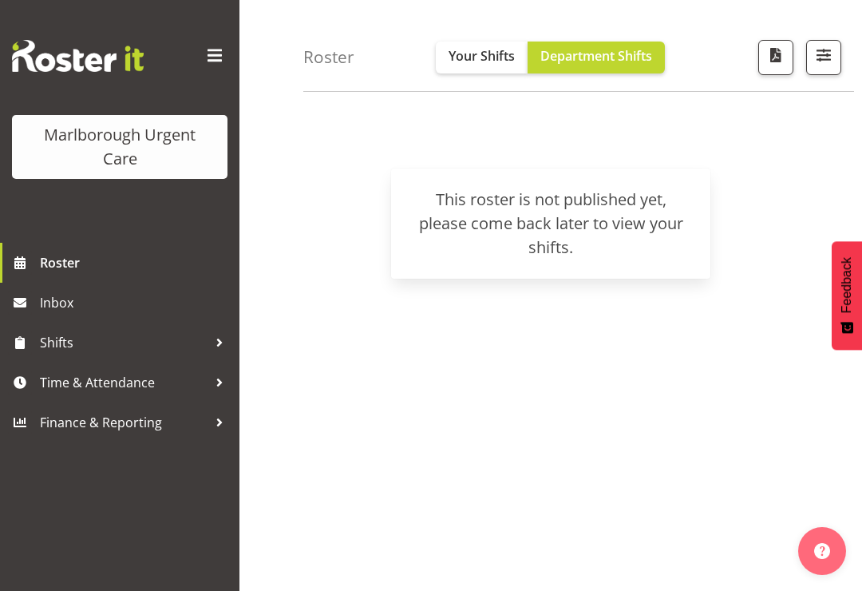
click at [470, 54] on span "Your Shifts" at bounding box center [482, 56] width 66 height 18
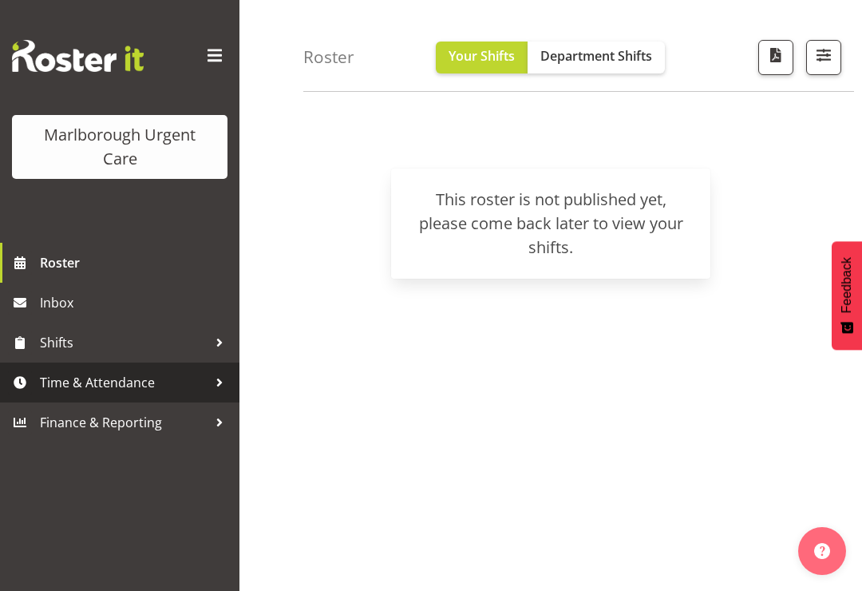
click at [130, 377] on span "Time & Attendance" at bounding box center [124, 382] width 168 height 24
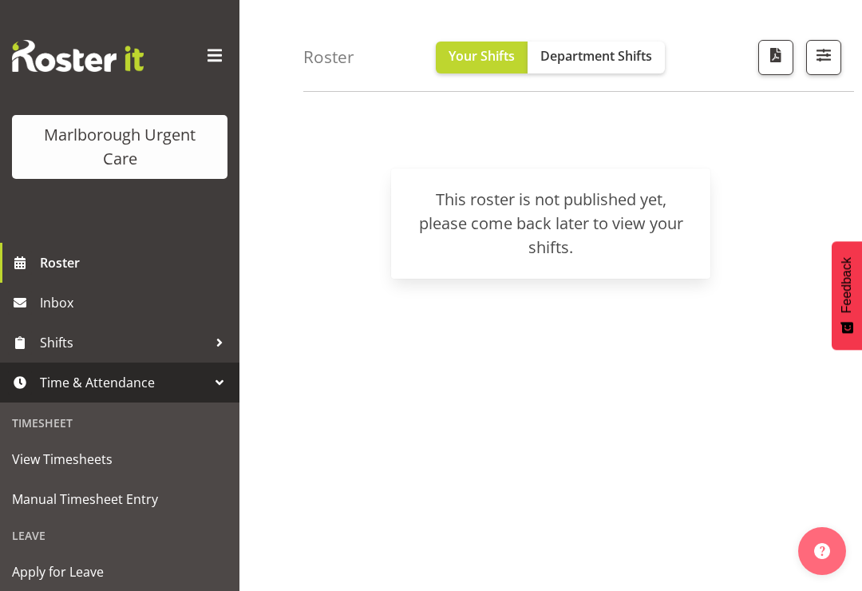
click at [91, 454] on span "View Timesheets" at bounding box center [120, 459] width 216 height 24
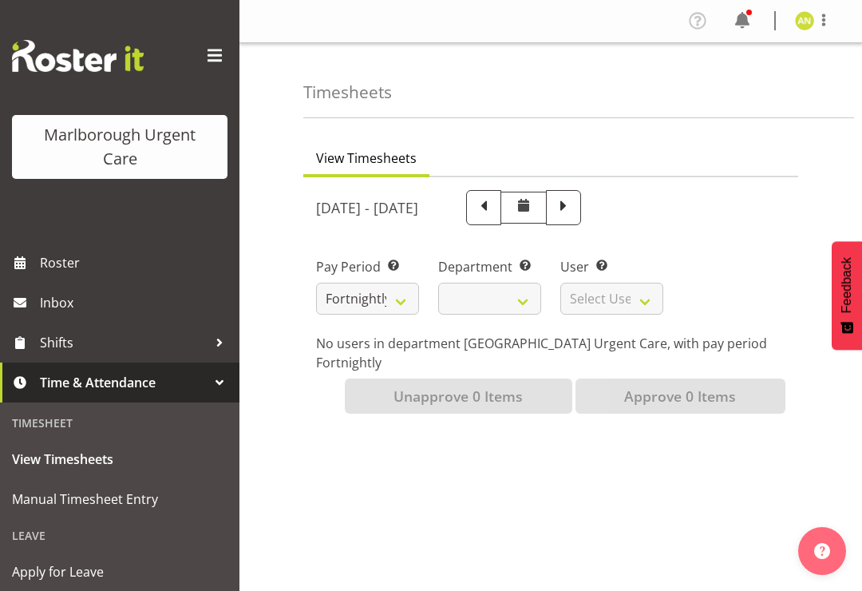
select select
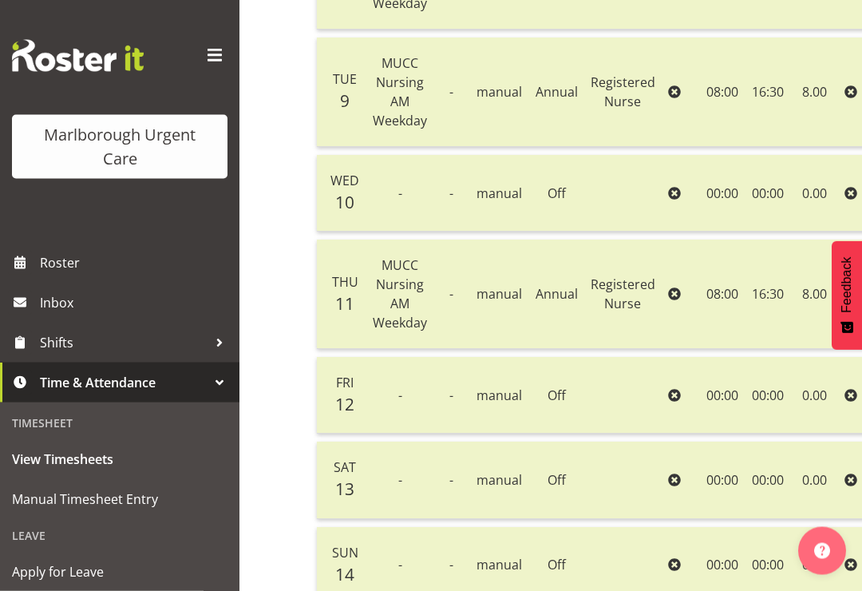
scroll to position [448, 0]
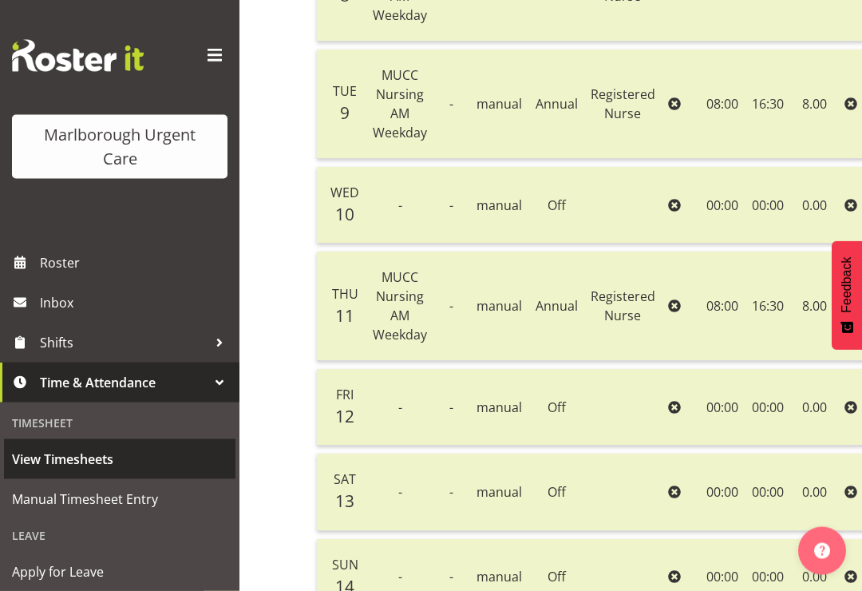
click at [104, 462] on span "View Timesheets" at bounding box center [120, 459] width 216 height 24
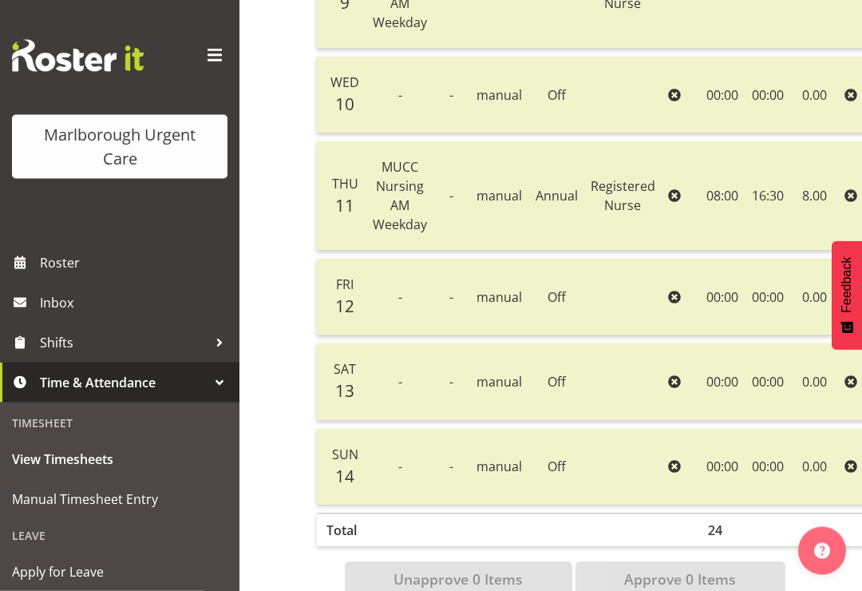
scroll to position [563, 0]
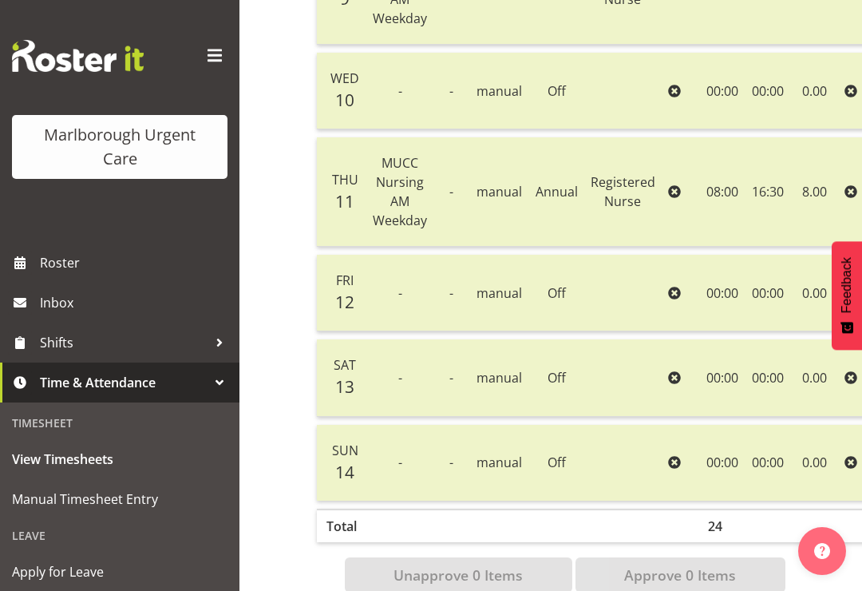
click at [122, 499] on span "Manual Timesheet Entry" at bounding box center [120, 499] width 216 height 24
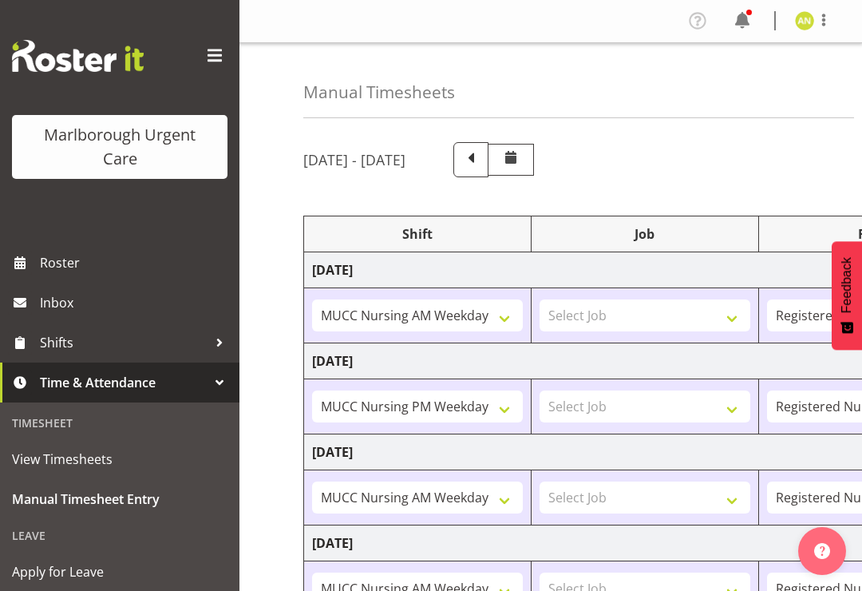
select select "80939"
select select "80893"
select select "80892"
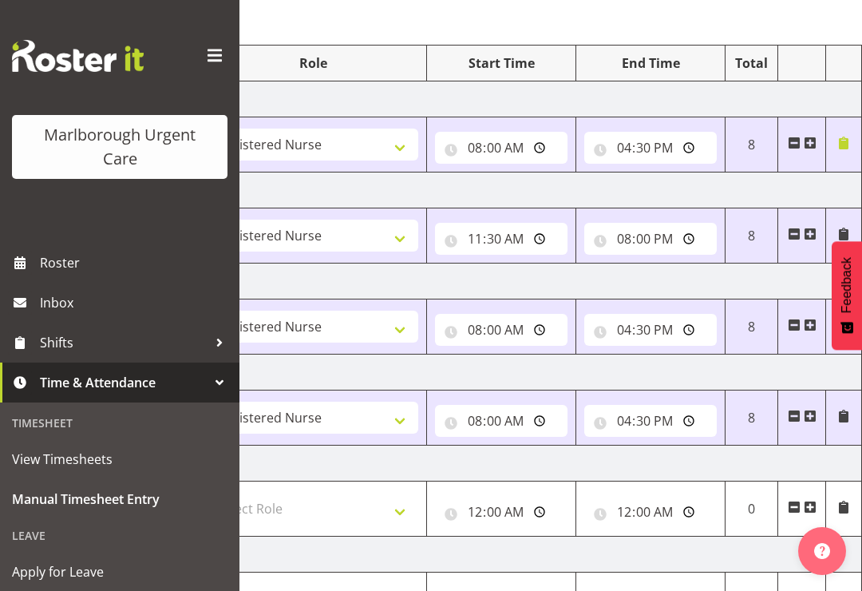
scroll to position [0, 559]
